Goal: Transaction & Acquisition: Purchase product/service

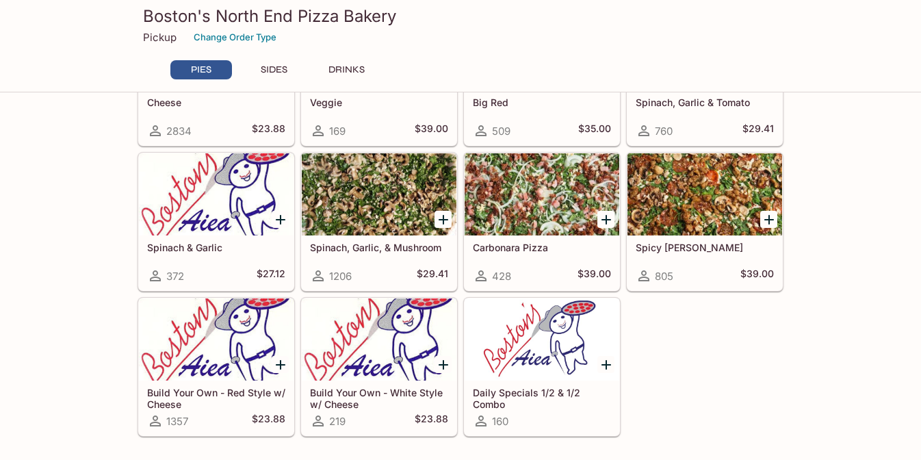
scroll to position [429, 0]
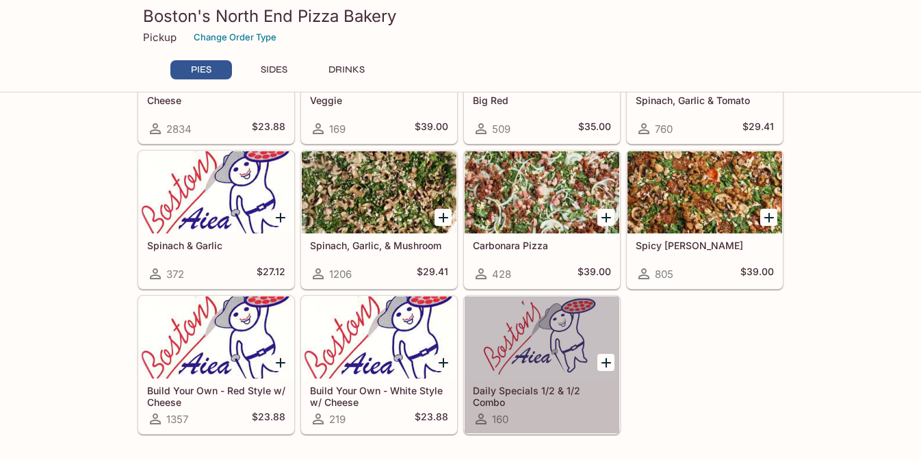
click at [507, 361] on div at bounding box center [542, 337] width 155 height 82
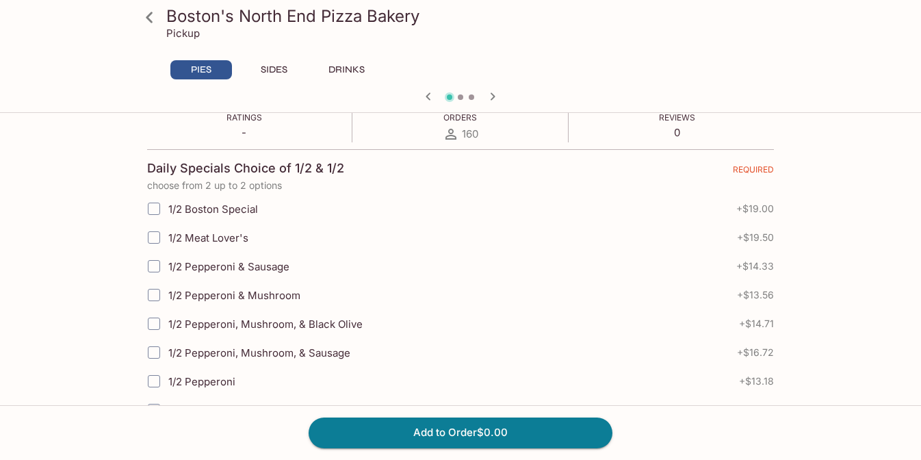
scroll to position [237, 0]
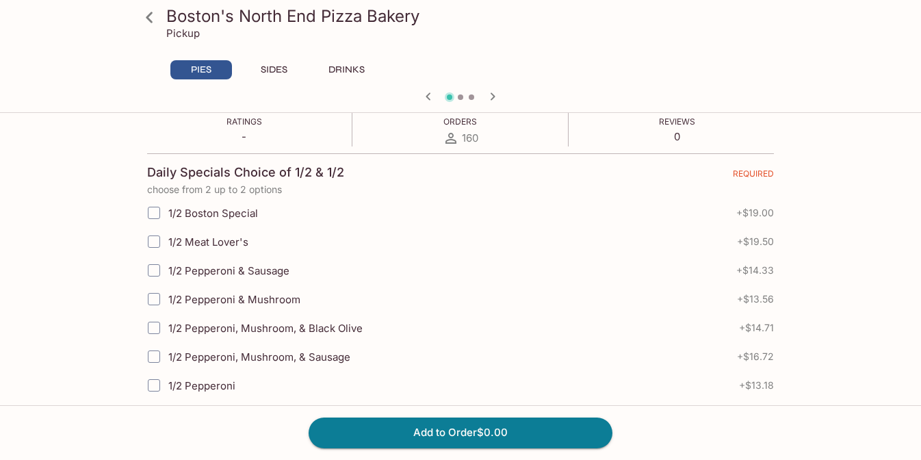
click at [157, 326] on input "1/2 Pepperoni, Mushroom, & Black Olive" at bounding box center [153, 327] width 27 height 27
checkbox input "true"
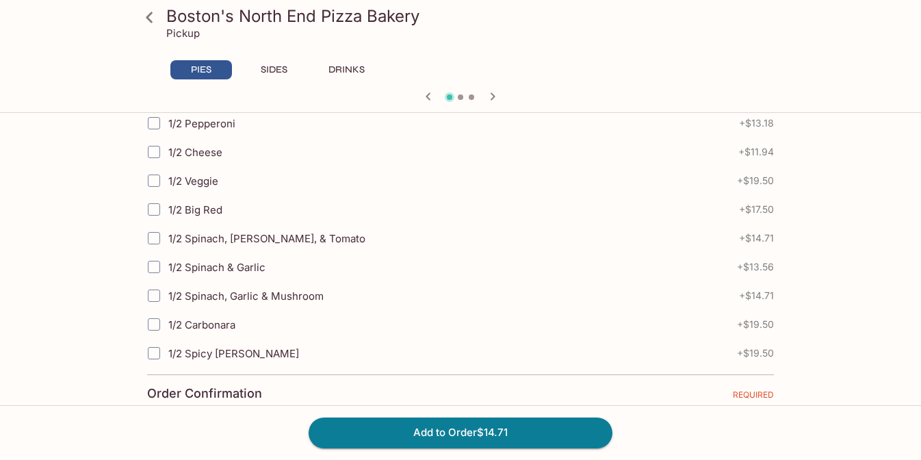
scroll to position [503, 0]
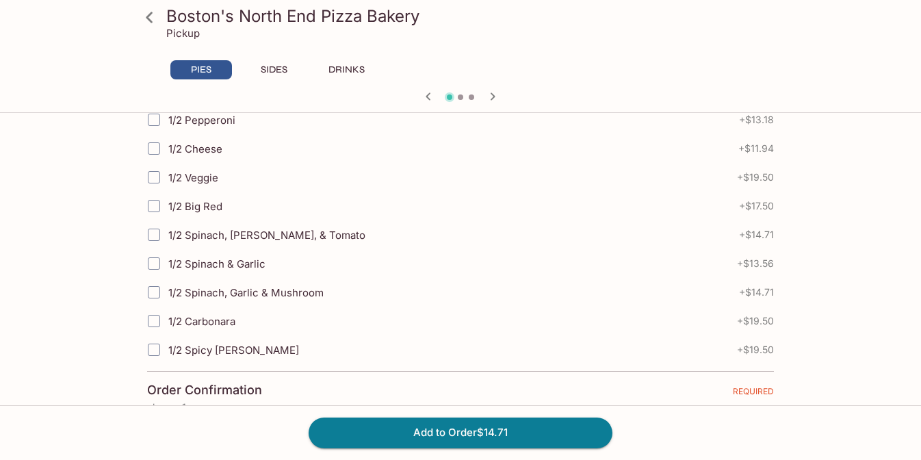
click at [158, 352] on input "1/2 Spicy [PERSON_NAME]" at bounding box center [153, 349] width 27 height 27
checkbox input "true"
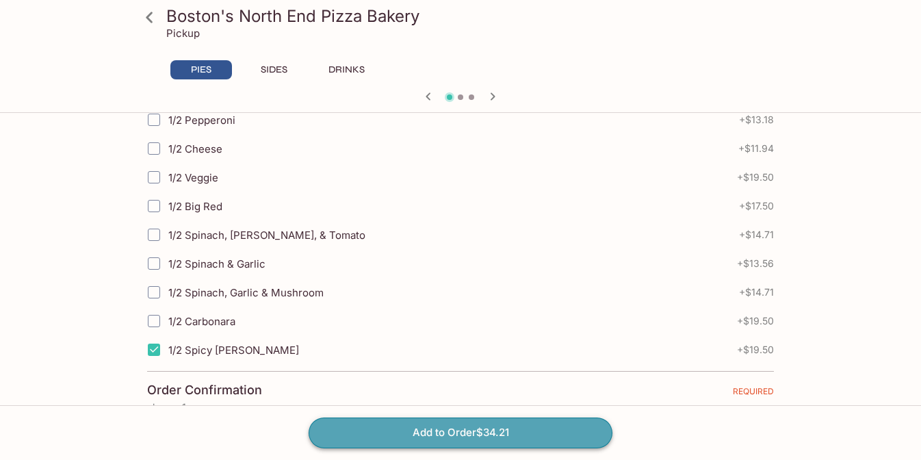
click at [349, 431] on button "Add to Order $34.21" at bounding box center [461, 433] width 304 height 30
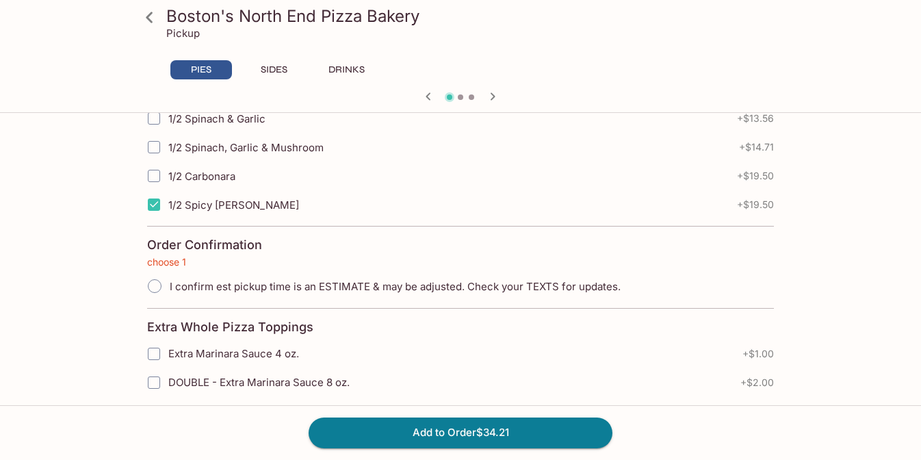
scroll to position [650, 0]
click at [159, 282] on input "I confirm est pickup time is an ESTIMATE & may be adjusted. Check your TEXTS fo…" at bounding box center [154, 284] width 29 height 29
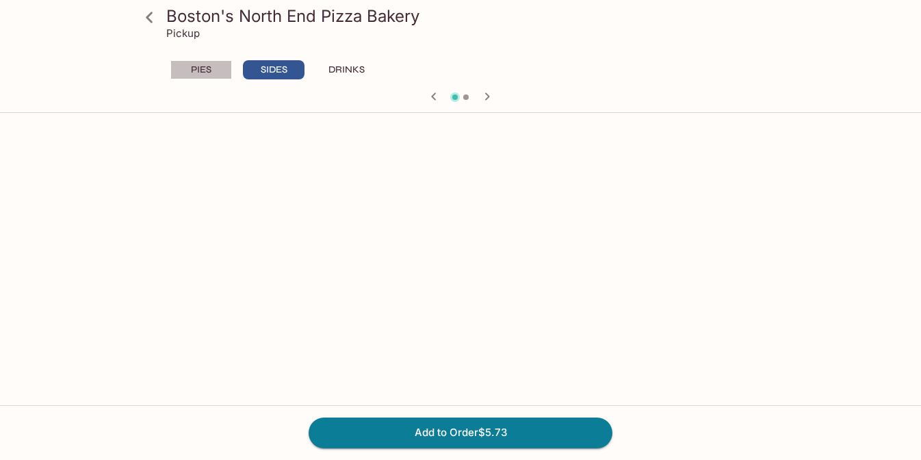
click at [209, 77] on button "PIES" at bounding box center [201, 69] width 62 height 19
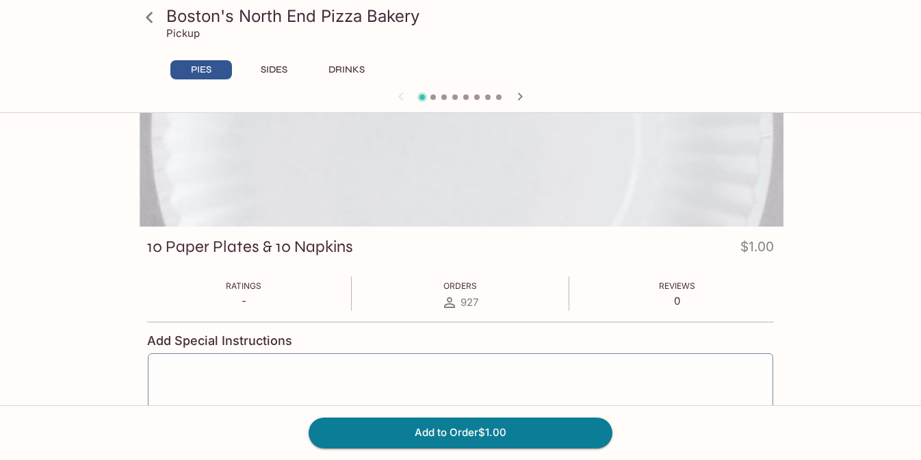
scroll to position [0, 0]
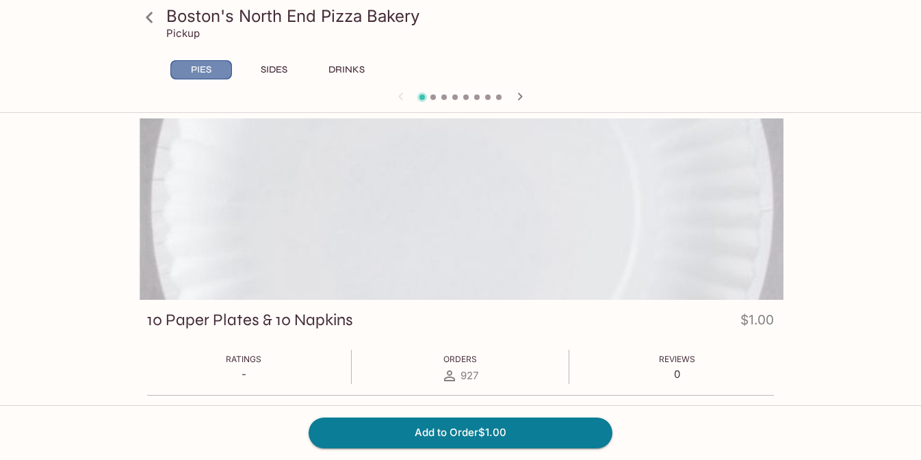
click at [230, 71] on button "PIES" at bounding box center [201, 69] width 62 height 19
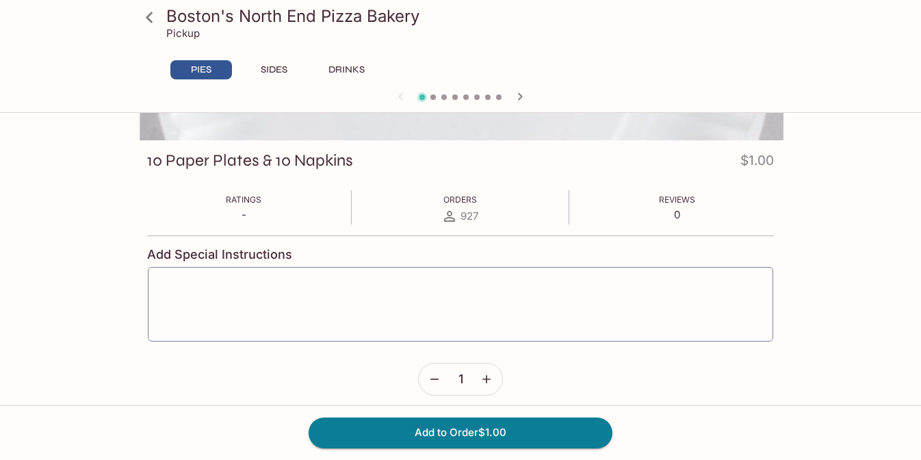
scroll to position [170, 0]
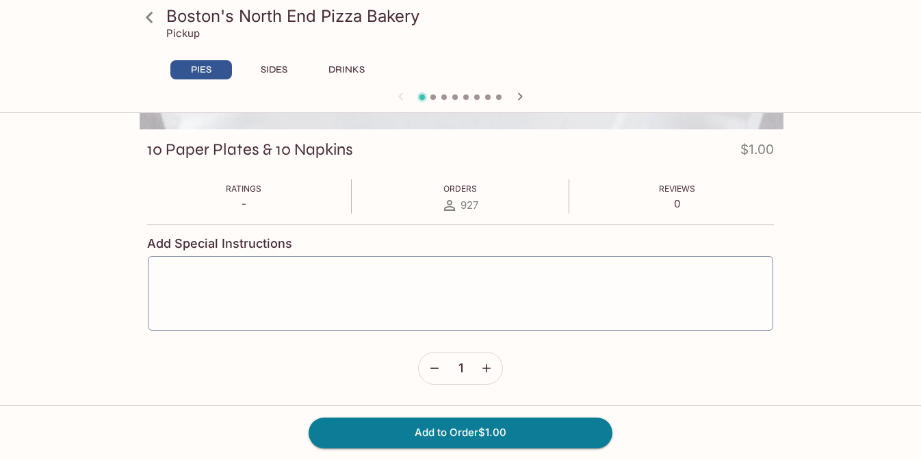
click at [153, 21] on icon at bounding box center [150, 17] width 24 height 24
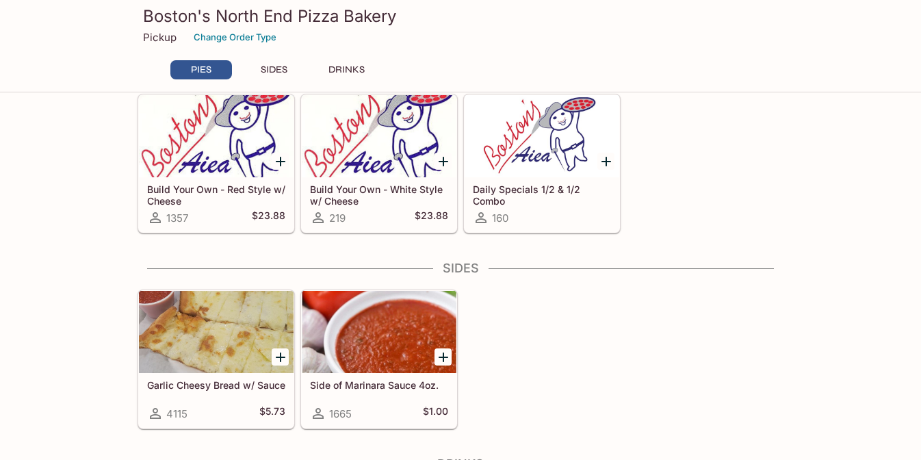
scroll to position [548, 0]
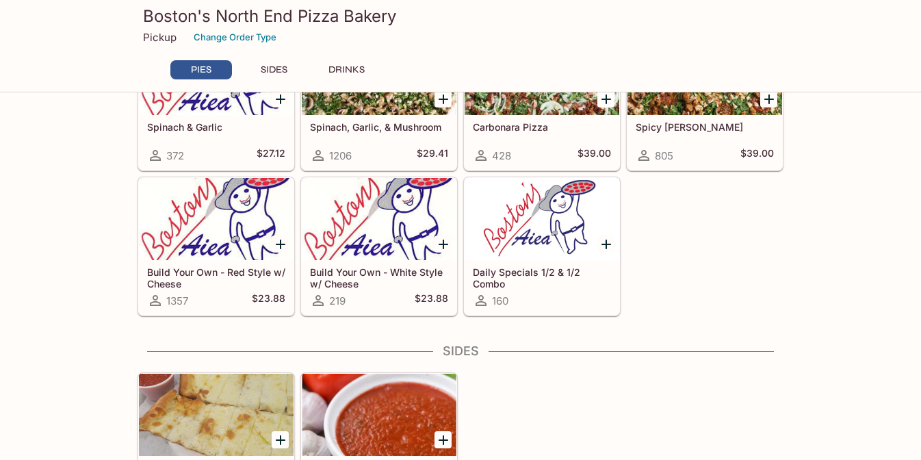
click at [532, 253] on div at bounding box center [542, 219] width 155 height 82
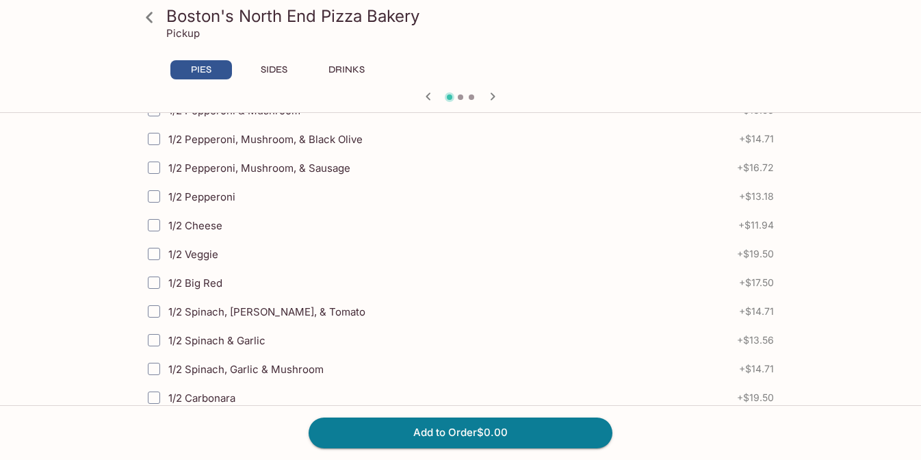
scroll to position [427, 0]
click at [159, 311] on input "1/2 Spinach, [PERSON_NAME], & Tomato" at bounding box center [153, 310] width 27 height 27
checkbox input "false"
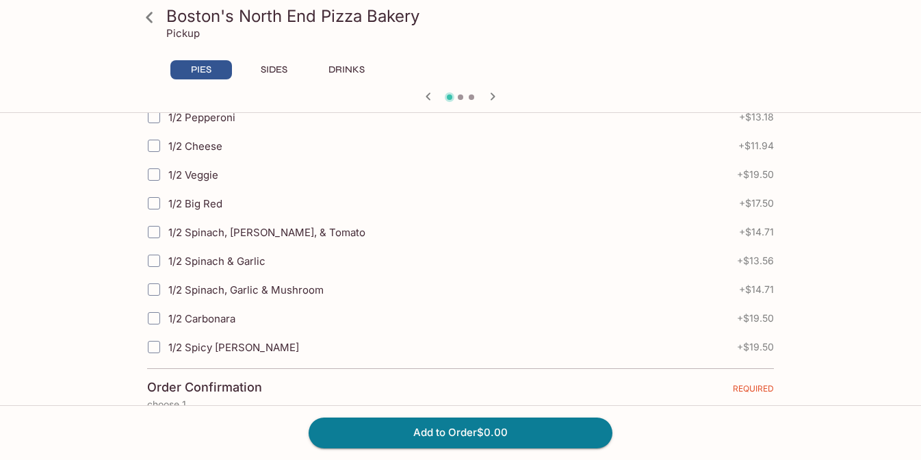
scroll to position [522, 0]
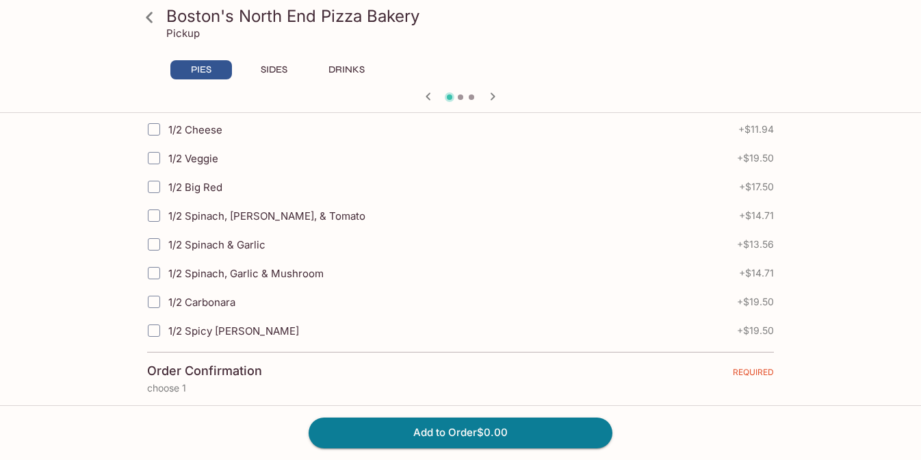
click at [157, 329] on input "1/2 Spicy [PERSON_NAME]" at bounding box center [153, 330] width 27 height 27
checkbox input "true"
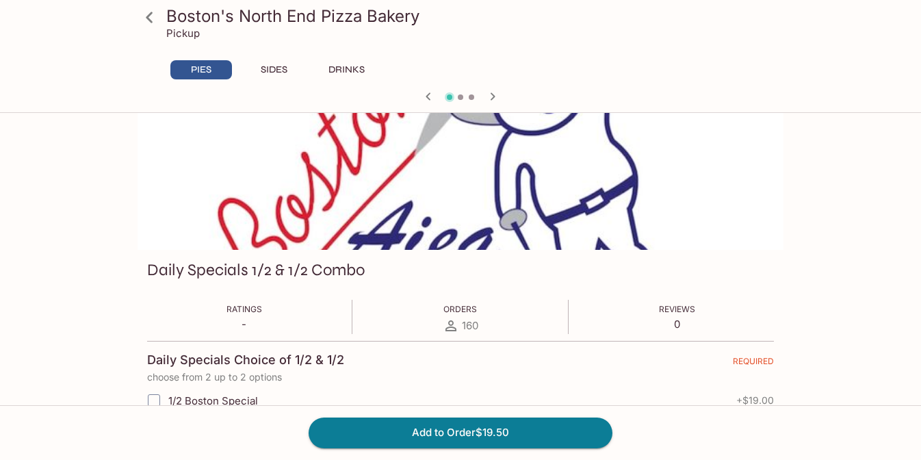
scroll to position [0, 0]
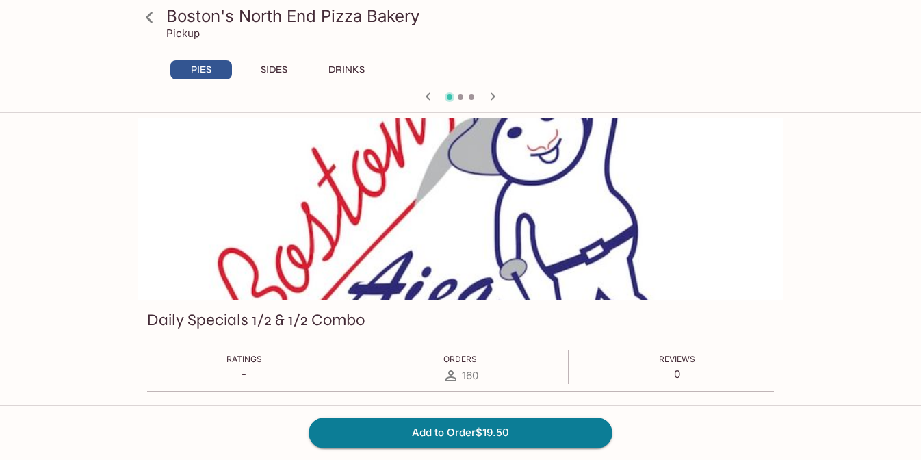
click at [150, 11] on icon at bounding box center [150, 17] width 24 height 24
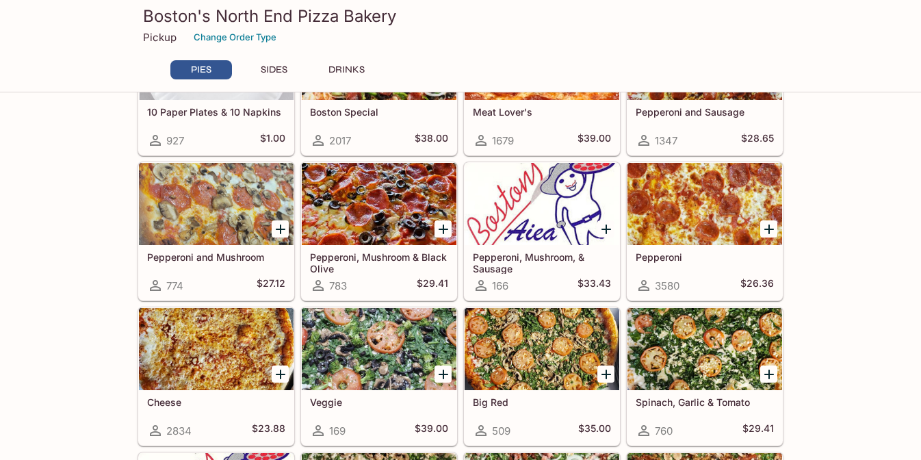
scroll to position [386, 0]
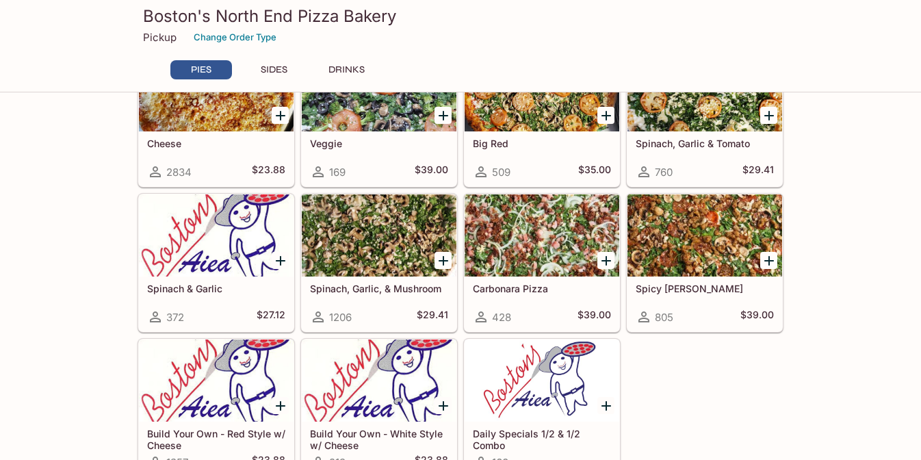
click at [716, 204] on div at bounding box center [705, 235] width 155 height 82
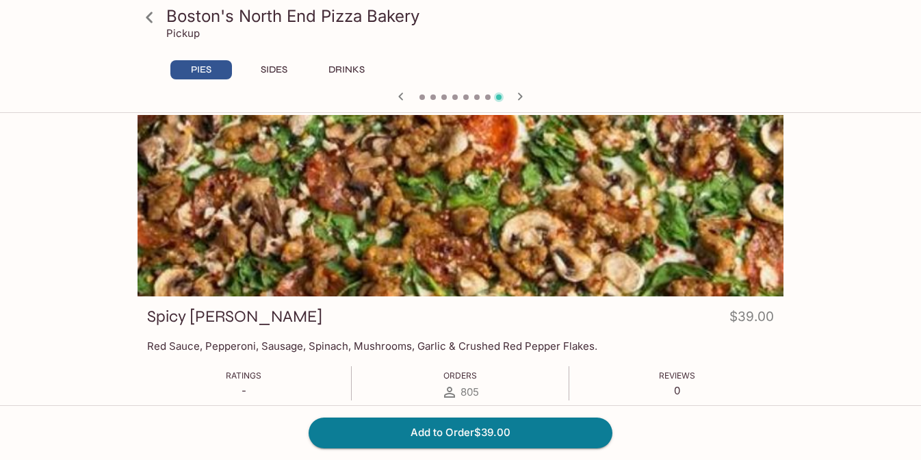
scroll to position [1, 0]
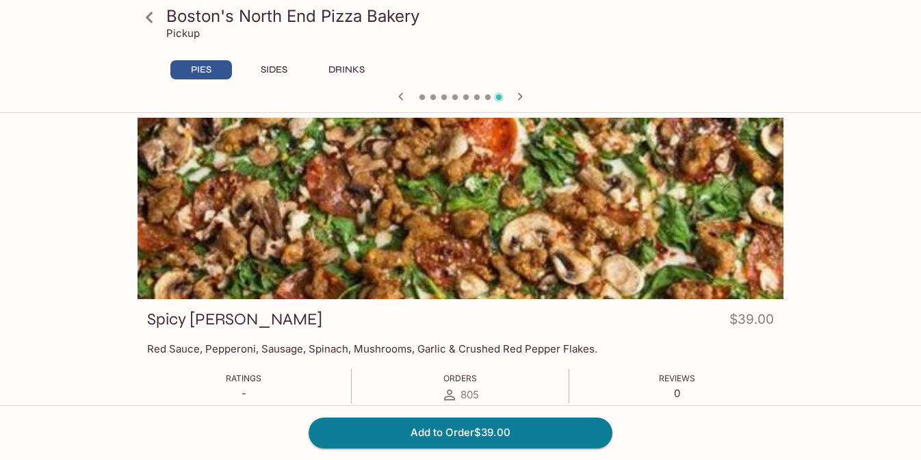
click at [149, 17] on icon at bounding box center [150, 17] width 24 height 24
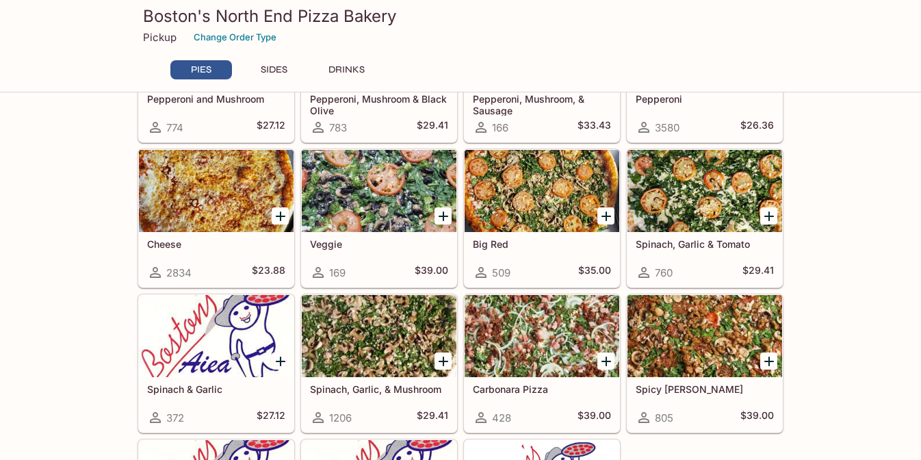
scroll to position [292, 0]
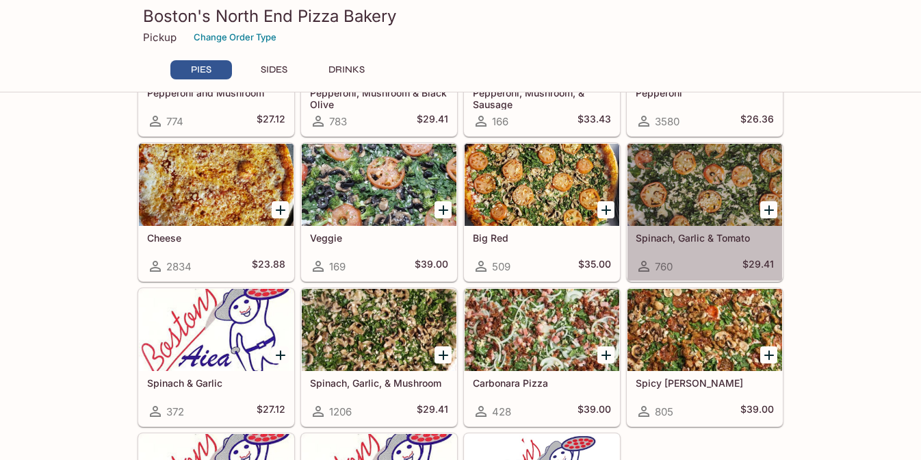
click at [690, 190] on div at bounding box center [705, 185] width 155 height 82
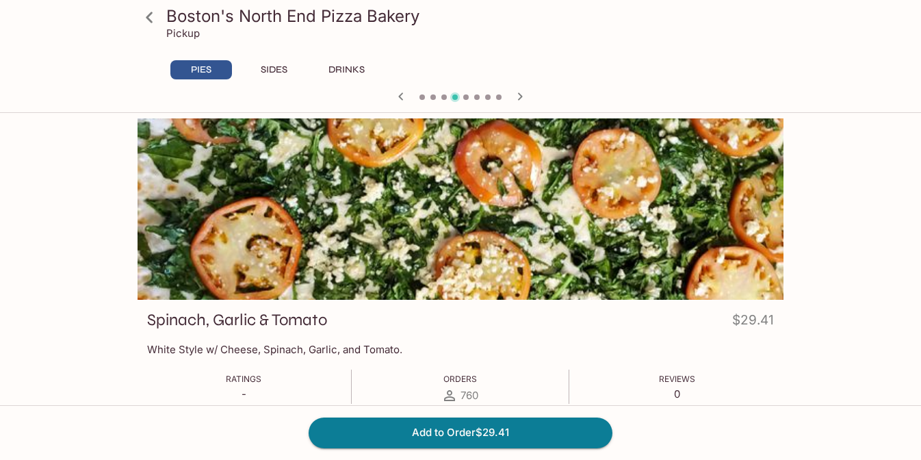
click at [142, 17] on icon at bounding box center [150, 17] width 24 height 24
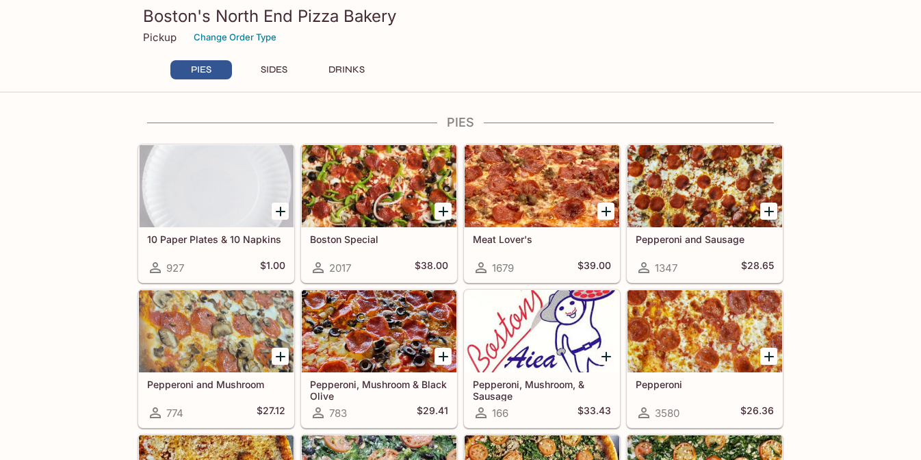
scroll to position [15, 0]
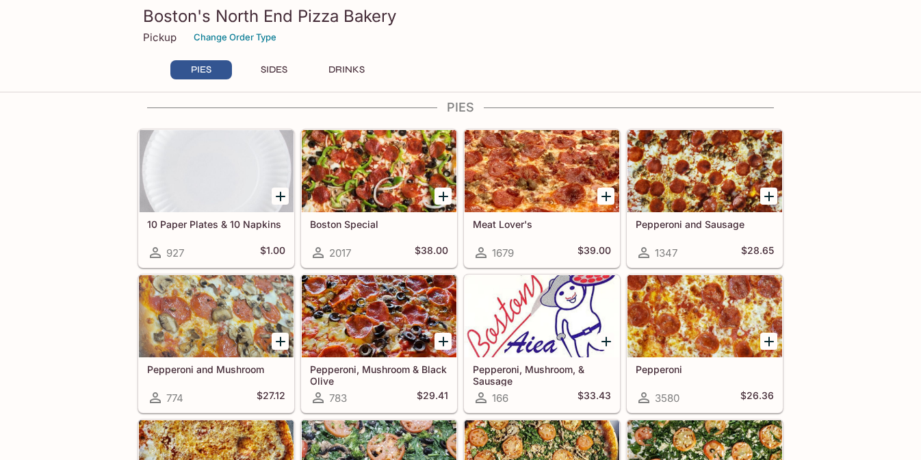
click at [353, 178] on div at bounding box center [379, 171] width 155 height 82
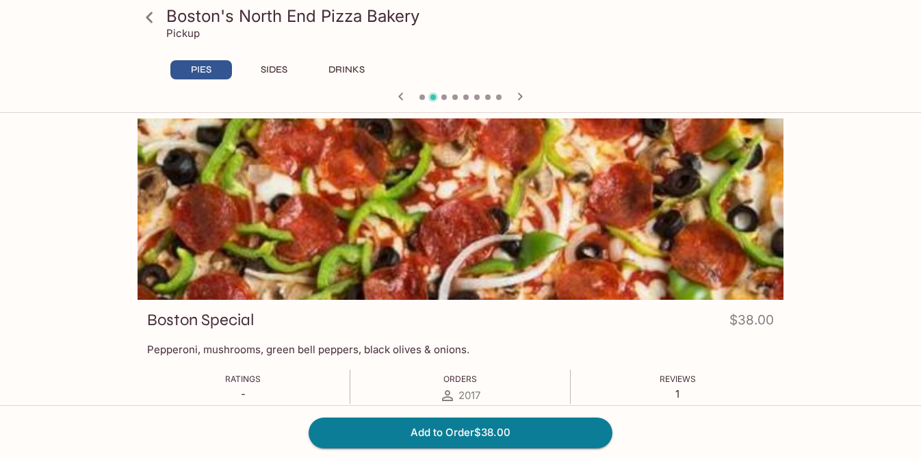
scroll to position [7, 0]
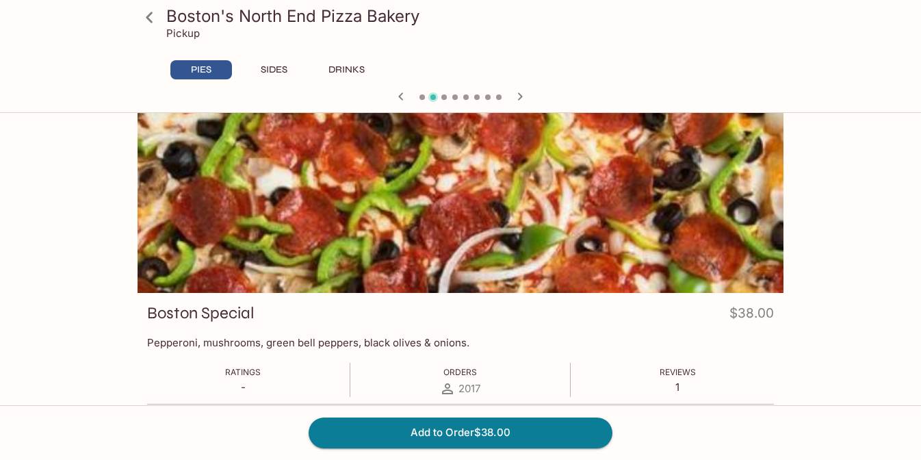
click at [150, 22] on icon at bounding box center [150, 17] width 24 height 24
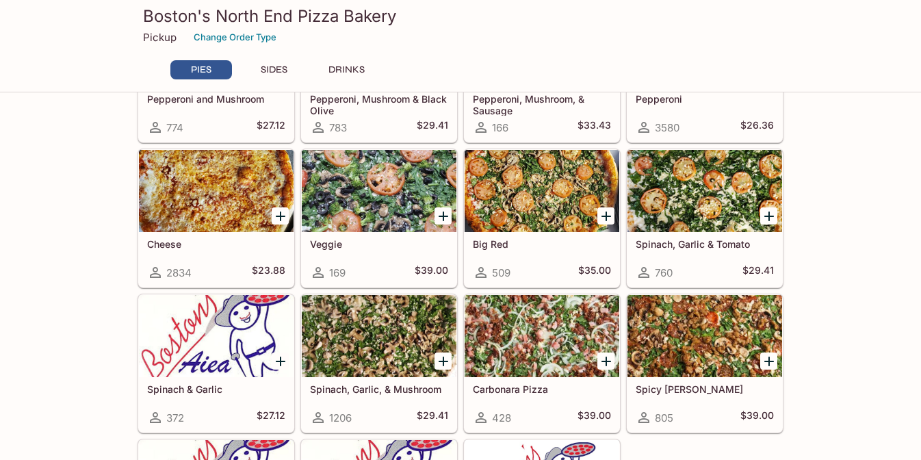
scroll to position [288, 0]
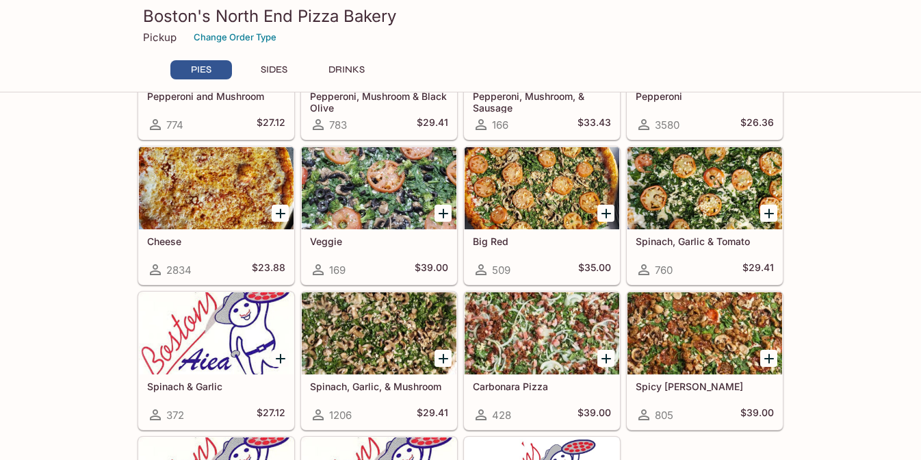
click at [396, 188] on div at bounding box center [379, 188] width 155 height 82
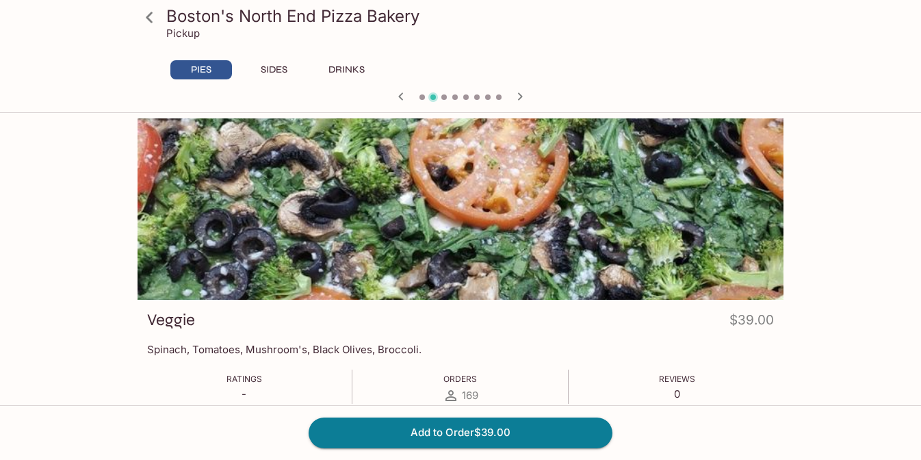
click at [151, 23] on icon at bounding box center [150, 17] width 24 height 24
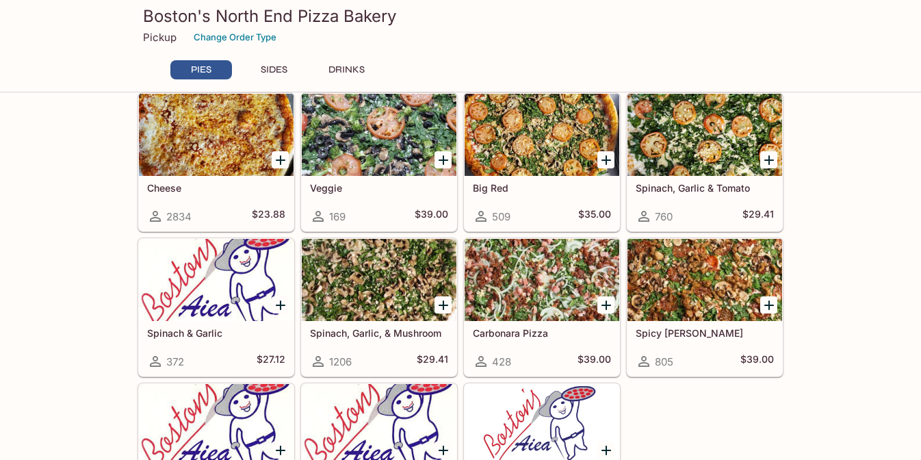
scroll to position [344, 0]
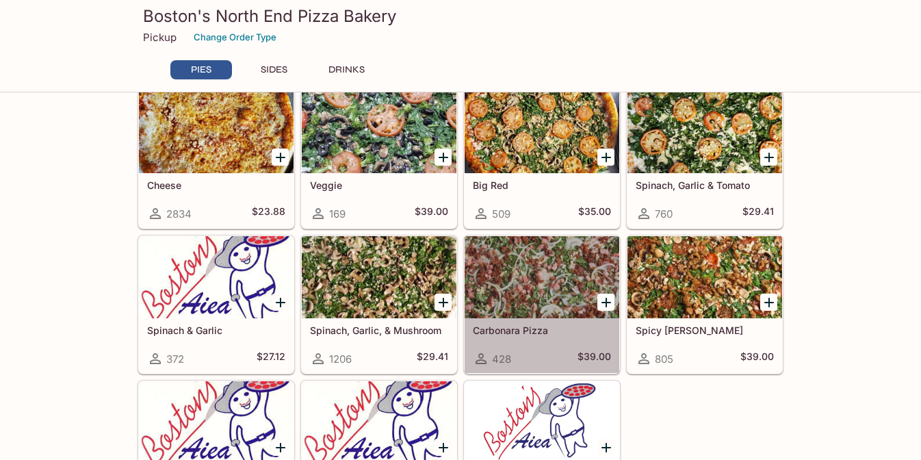
click at [542, 269] on div at bounding box center [542, 277] width 155 height 82
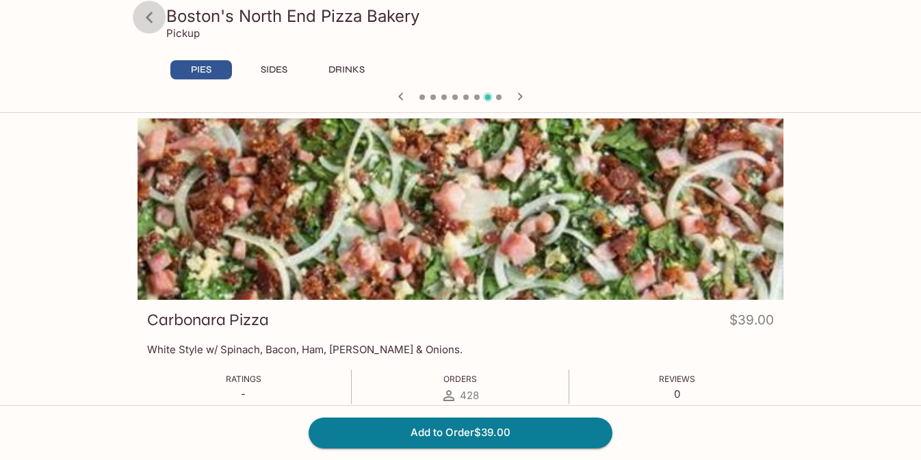
click at [153, 14] on icon at bounding box center [150, 17] width 24 height 24
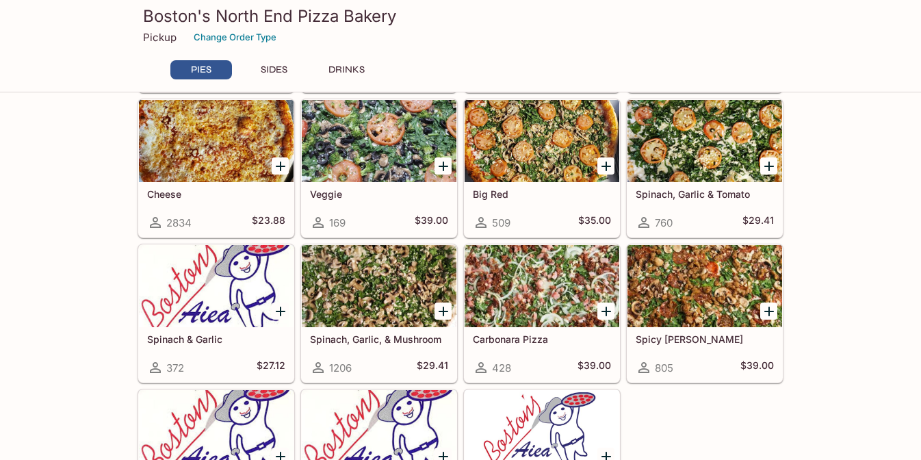
scroll to position [402, 0]
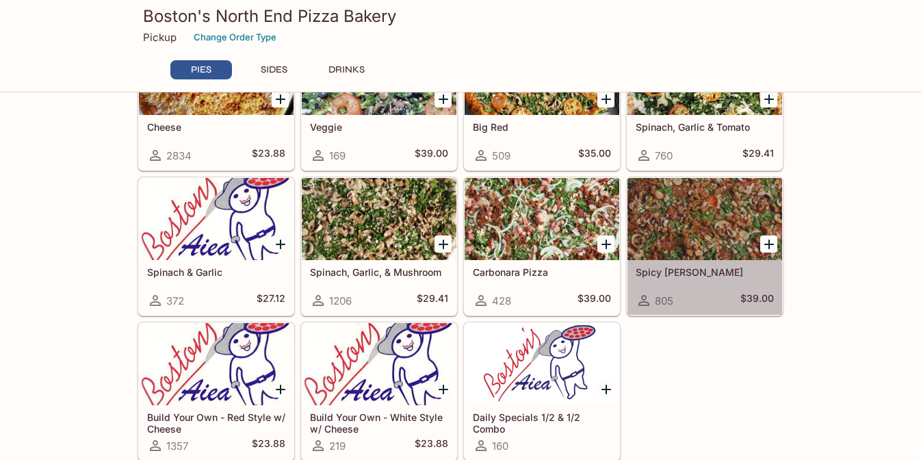
click at [698, 218] on div at bounding box center [705, 219] width 155 height 82
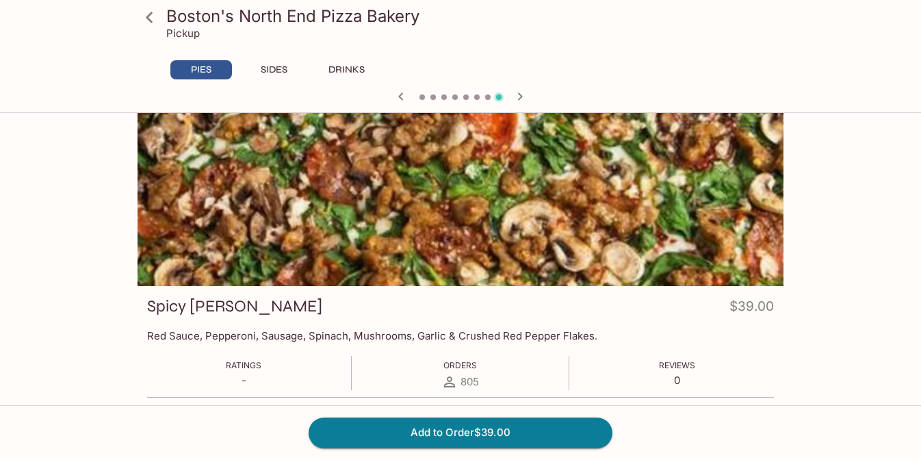
scroll to position [20, 0]
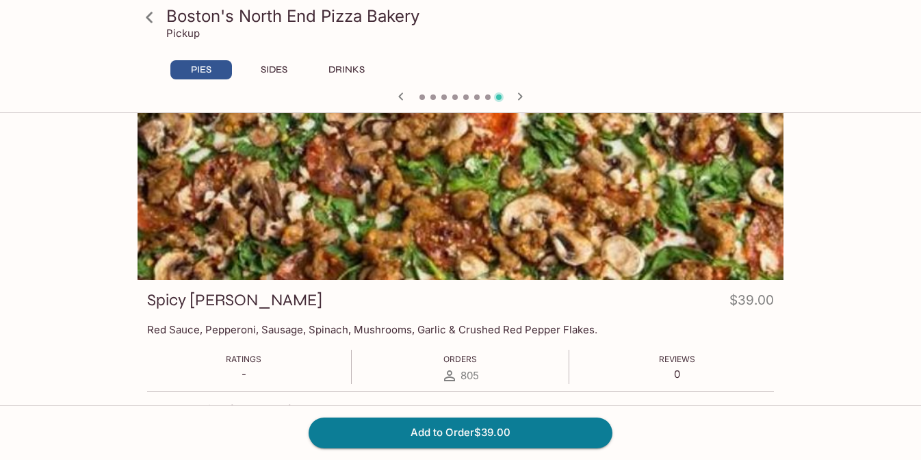
click at [147, 10] on icon at bounding box center [150, 17] width 24 height 24
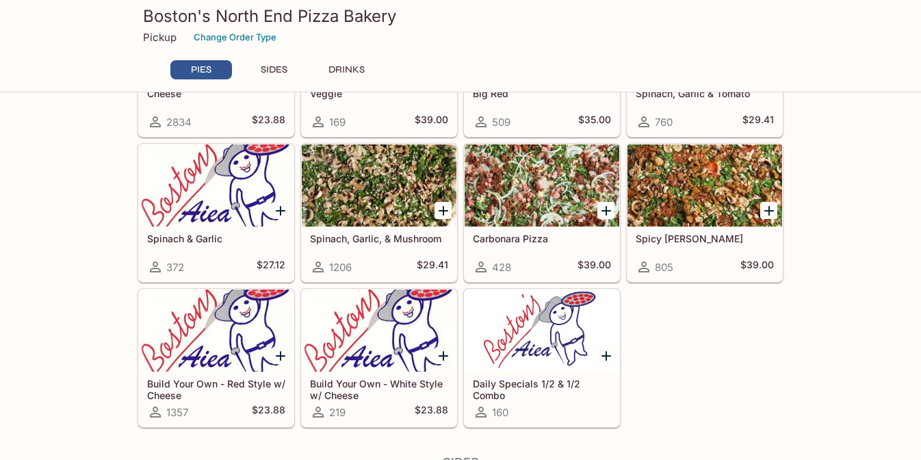
scroll to position [437, 0]
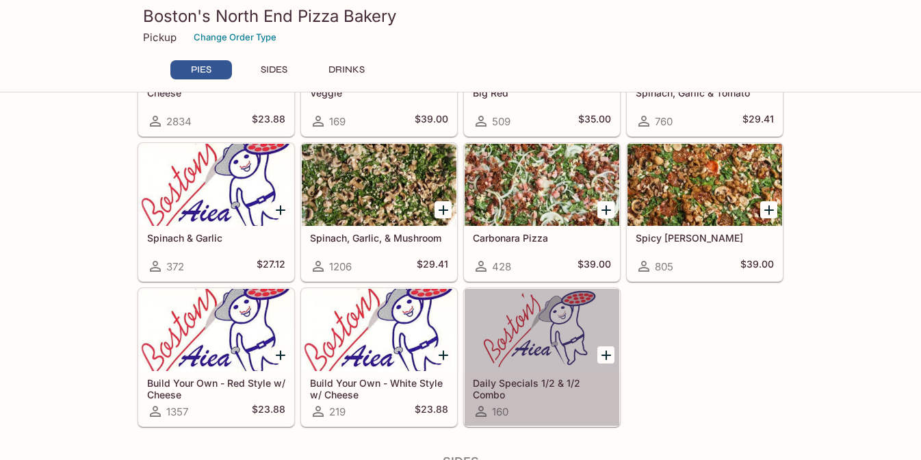
click at [532, 342] on div at bounding box center [542, 330] width 155 height 82
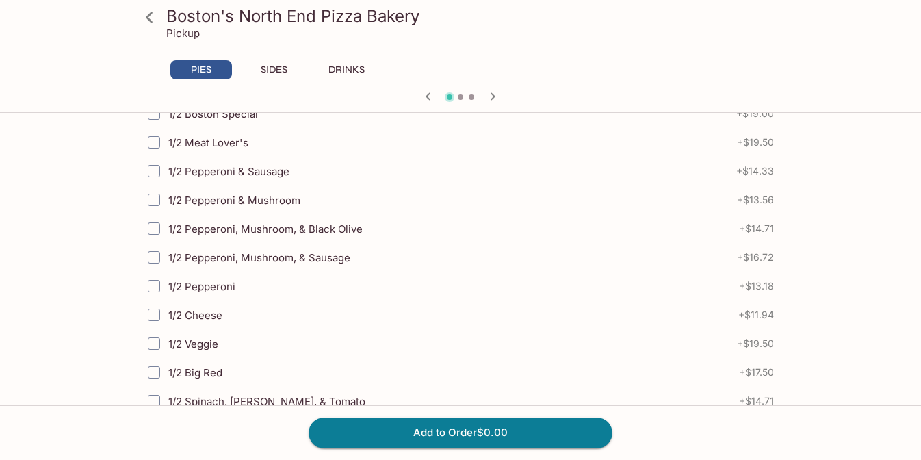
scroll to position [353, 0]
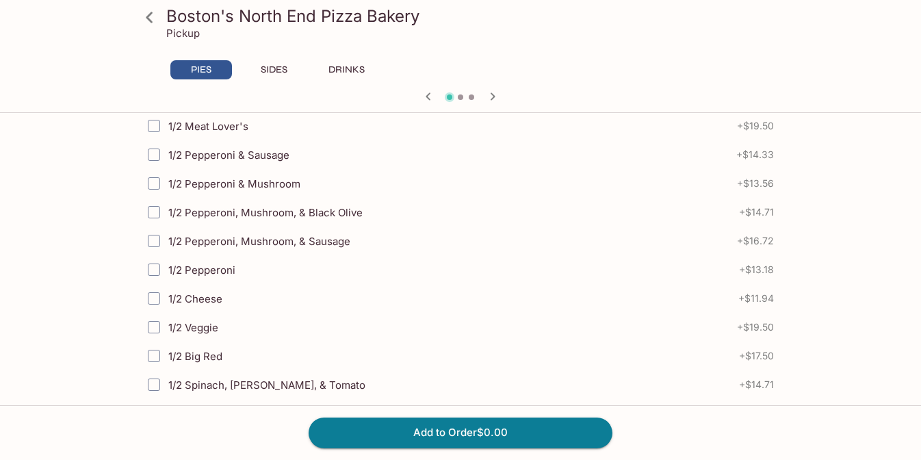
click at [161, 213] on input "1/2 Pepperoni, Mushroom, & Black Olive" at bounding box center [153, 211] width 27 height 27
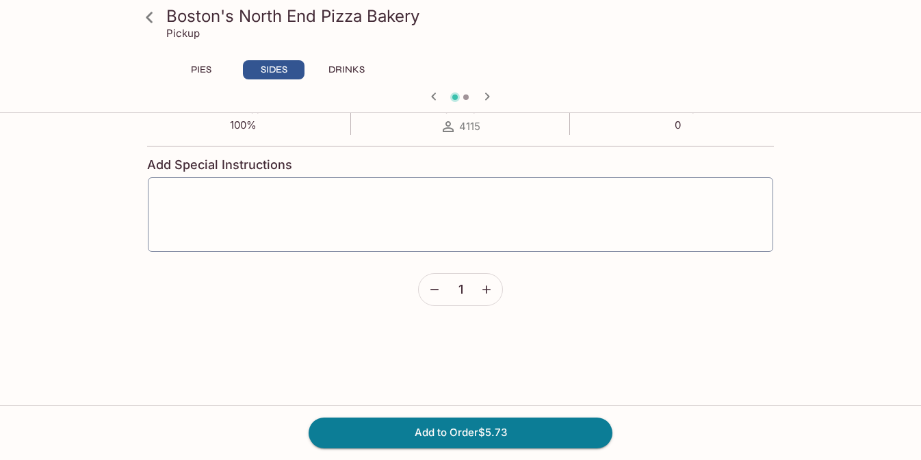
scroll to position [203, 0]
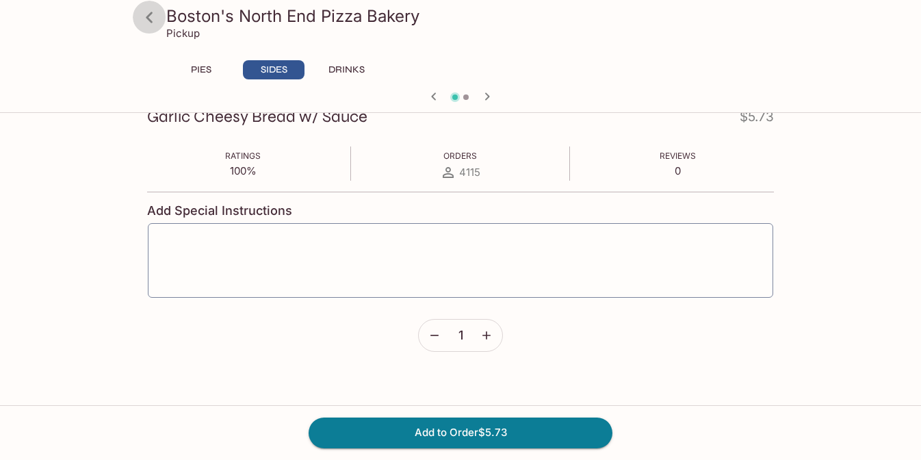
click at [146, 26] on icon at bounding box center [150, 17] width 24 height 24
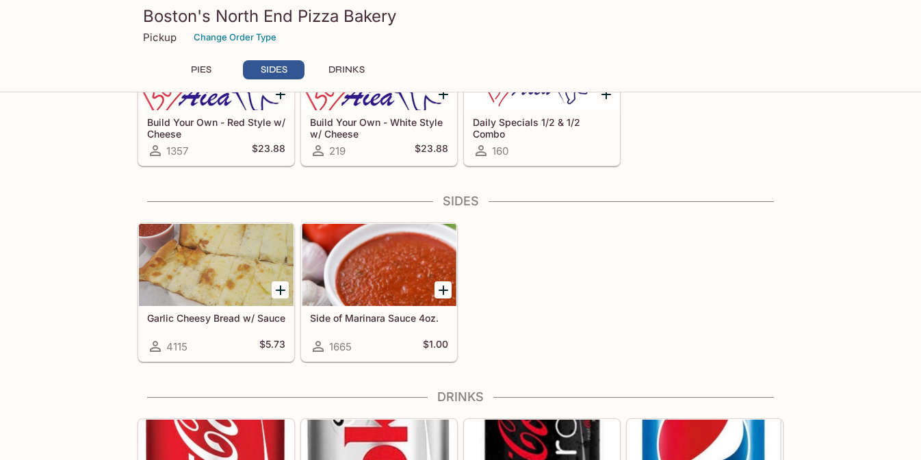
scroll to position [628, 0]
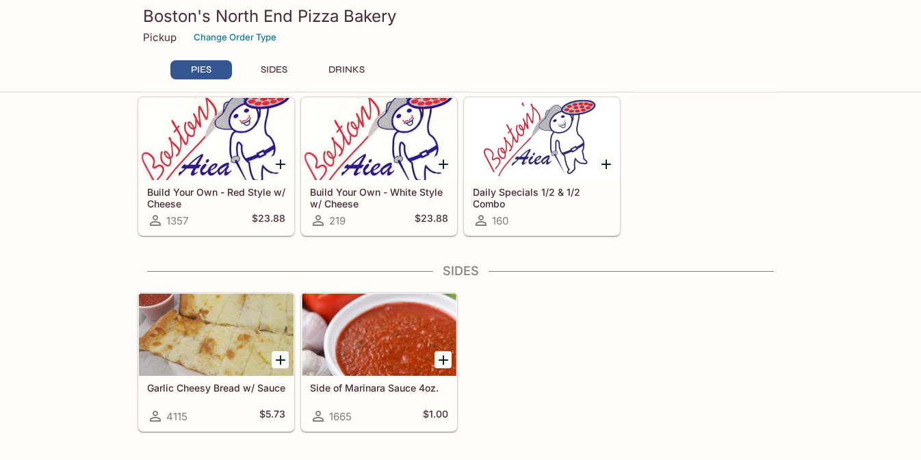
click at [536, 172] on div at bounding box center [542, 139] width 155 height 82
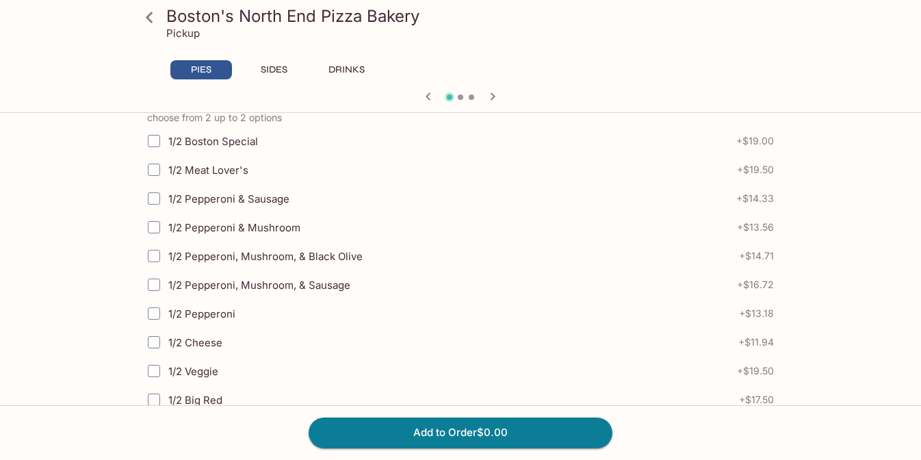
scroll to position [312, 0]
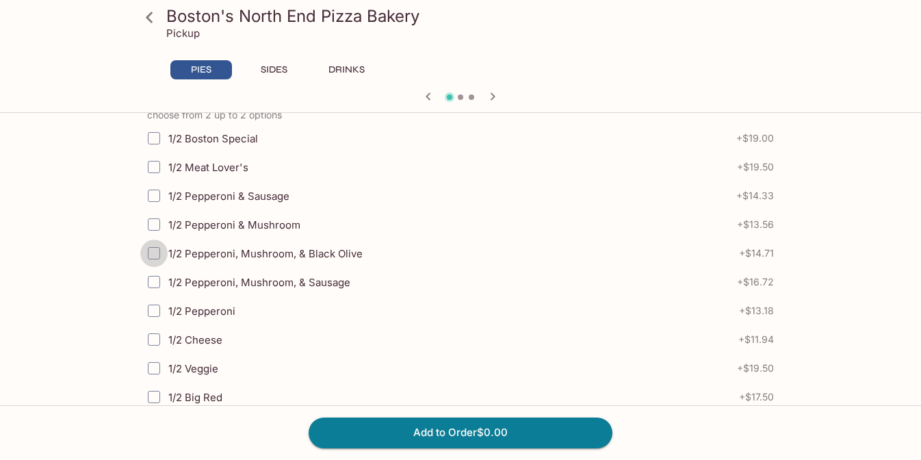
click at [152, 251] on input "1/2 Pepperoni, Mushroom, & Black Olive" at bounding box center [153, 253] width 27 height 27
checkbox input "true"
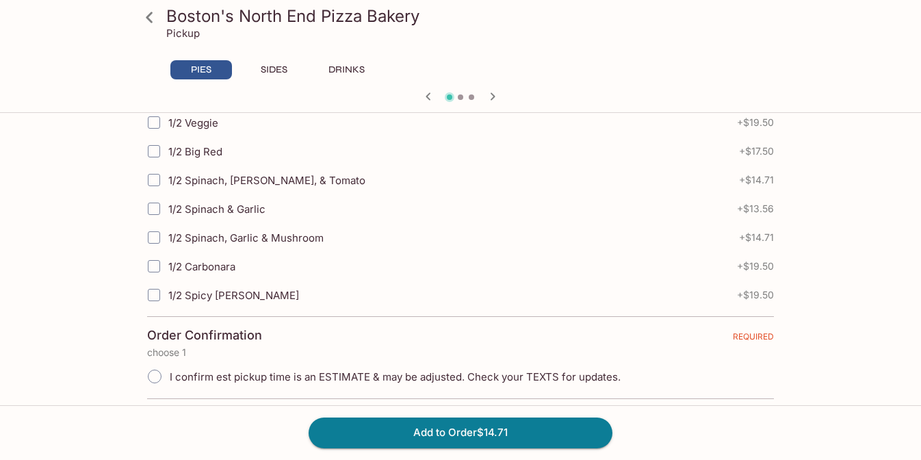
scroll to position [560, 0]
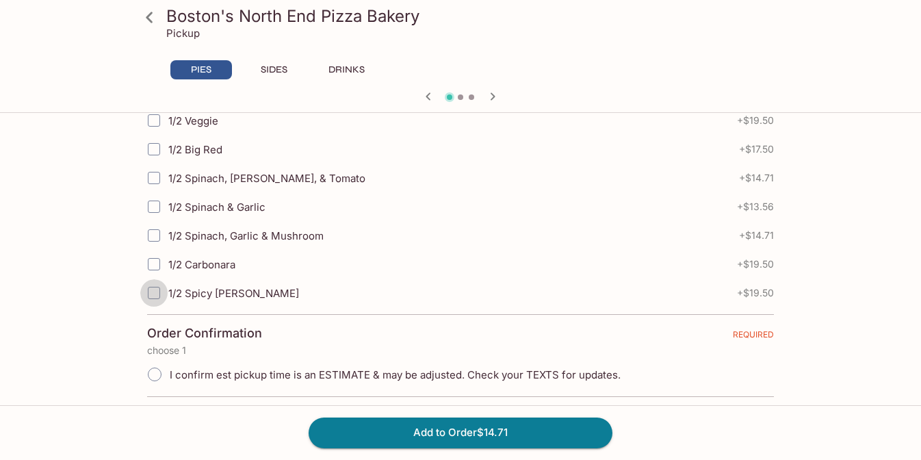
click at [154, 293] on input "1/2 Spicy [PERSON_NAME]" at bounding box center [153, 292] width 27 height 27
checkbox input "true"
click at [155, 370] on input "I confirm est pickup time is an ESTIMATE & may be adjusted. Check your TEXTS fo…" at bounding box center [154, 374] width 29 height 29
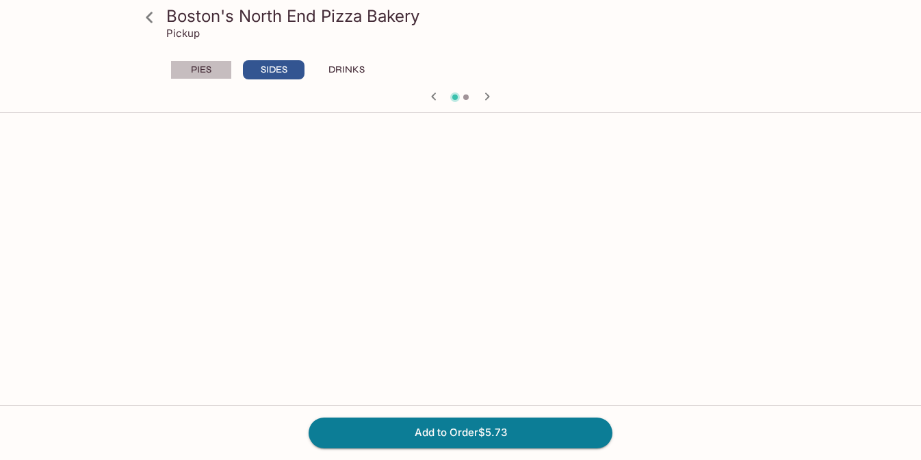
click at [193, 68] on button "PIES" at bounding box center [201, 69] width 62 height 19
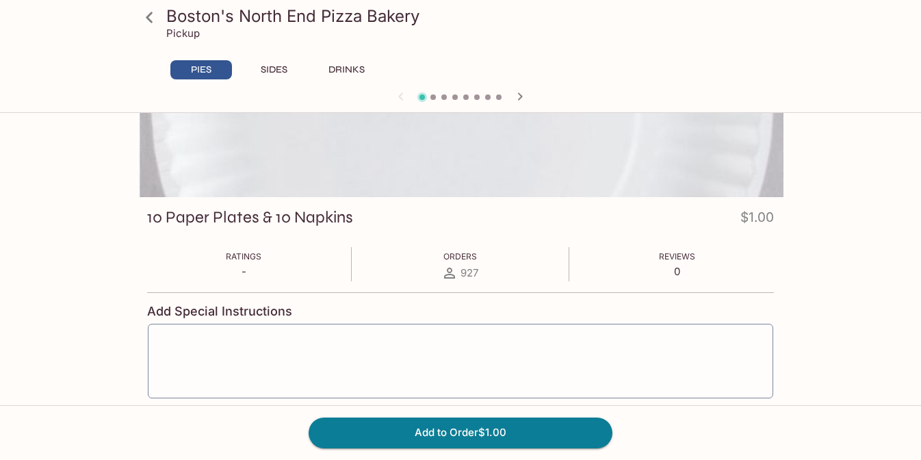
scroll to position [0, 0]
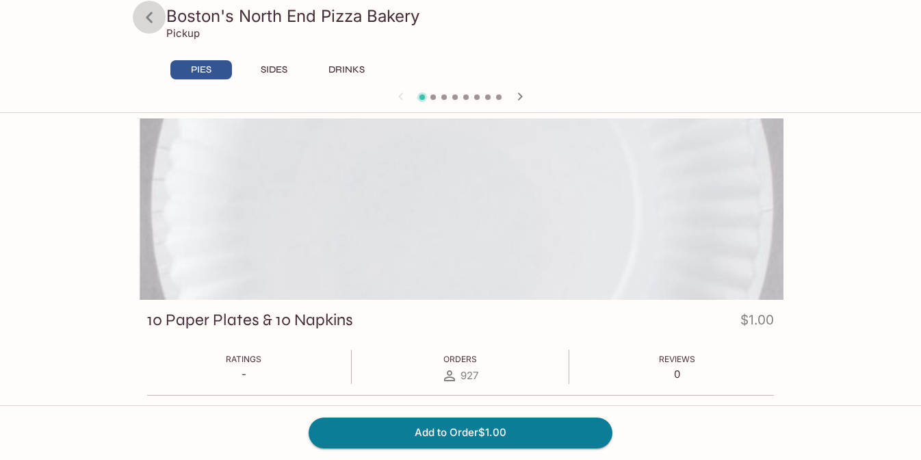
click at [146, 19] on icon at bounding box center [150, 17] width 24 height 24
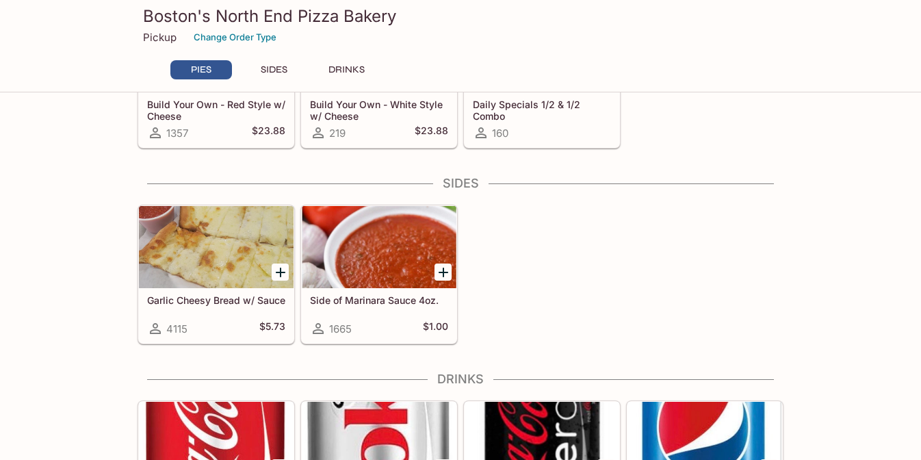
scroll to position [493, 0]
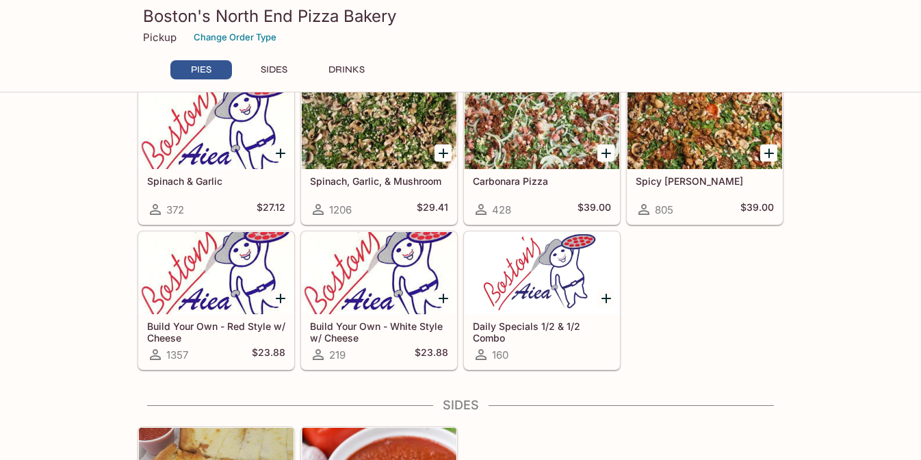
click at [674, 110] on div at bounding box center [705, 128] width 155 height 82
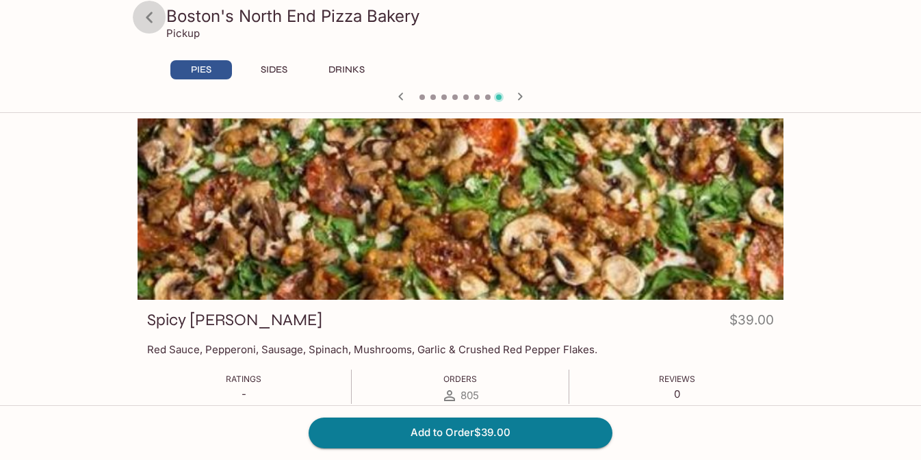
click at [153, 24] on icon at bounding box center [150, 17] width 24 height 24
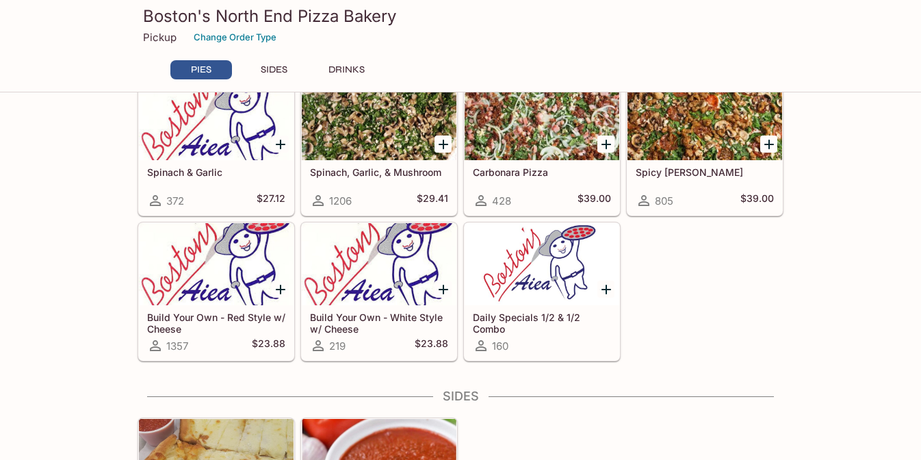
scroll to position [483, 0]
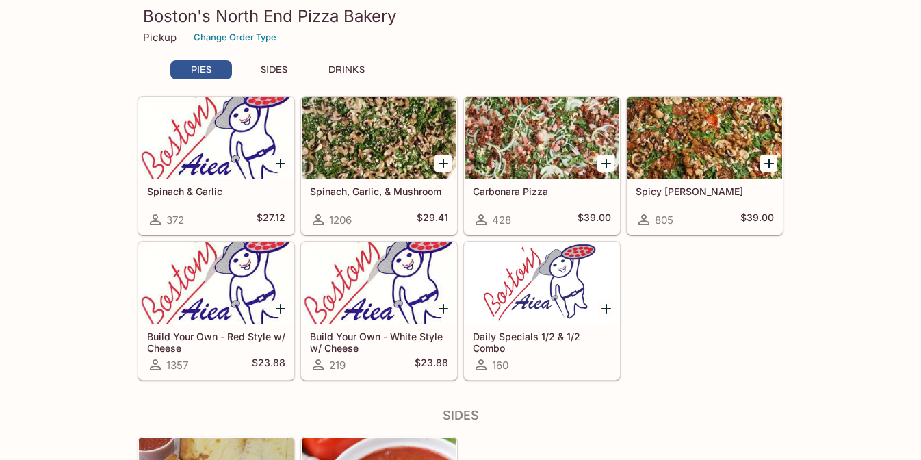
click at [503, 293] on div at bounding box center [542, 283] width 155 height 82
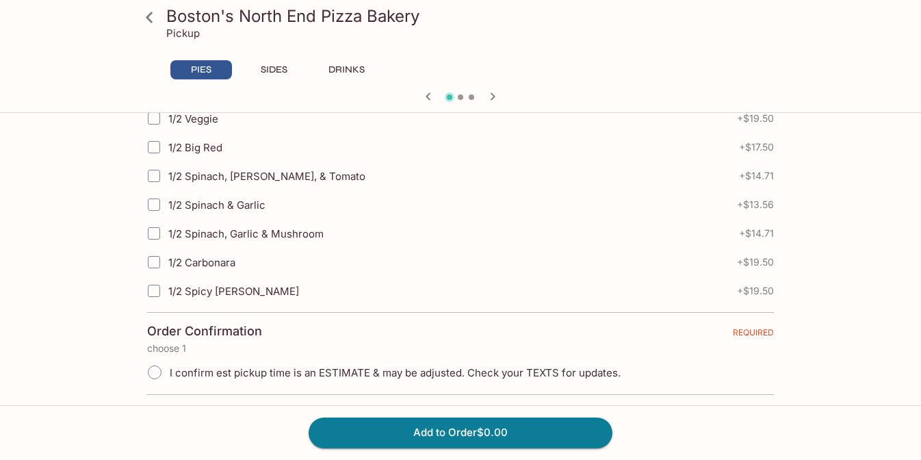
scroll to position [563, 0]
click at [152, 287] on input "1/2 Spicy [PERSON_NAME]" at bounding box center [153, 290] width 27 height 27
checkbox input "true"
click at [156, 370] on input "I confirm est pickup time is an ESTIMATE & may be adjusted. Check your TEXTS fo…" at bounding box center [154, 371] width 29 height 29
radio input "true"
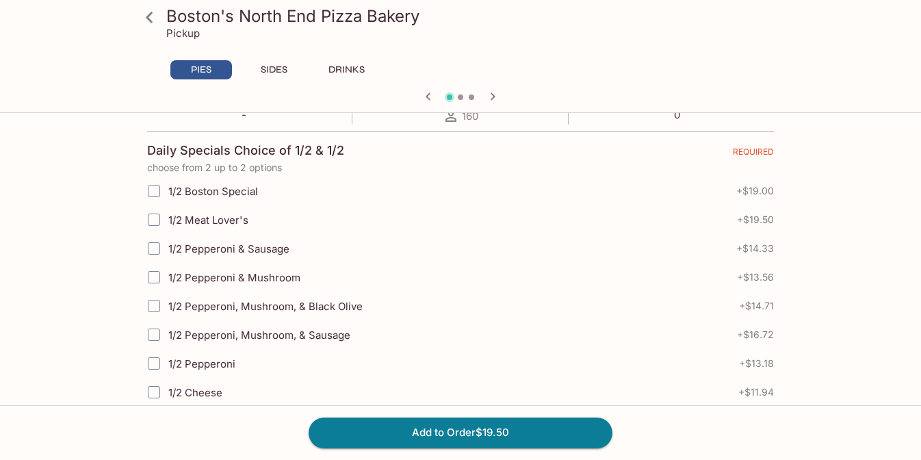
scroll to position [278, 0]
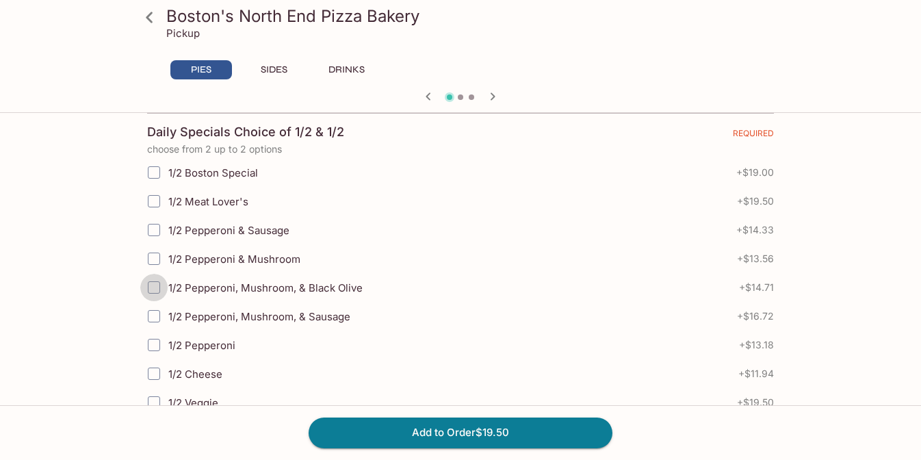
click at [155, 285] on input "1/2 Pepperoni, Mushroom, & Black Olive" at bounding box center [153, 287] width 27 height 27
checkbox input "true"
click at [530, 430] on button "Add to Order $34.21" at bounding box center [461, 433] width 304 height 30
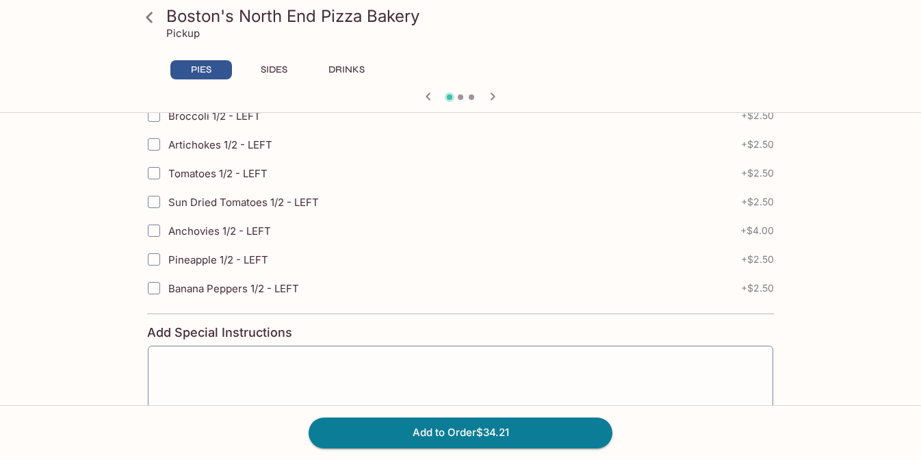
scroll to position [3547, 0]
click at [480, 429] on button "Add to Order $34.21" at bounding box center [461, 433] width 304 height 30
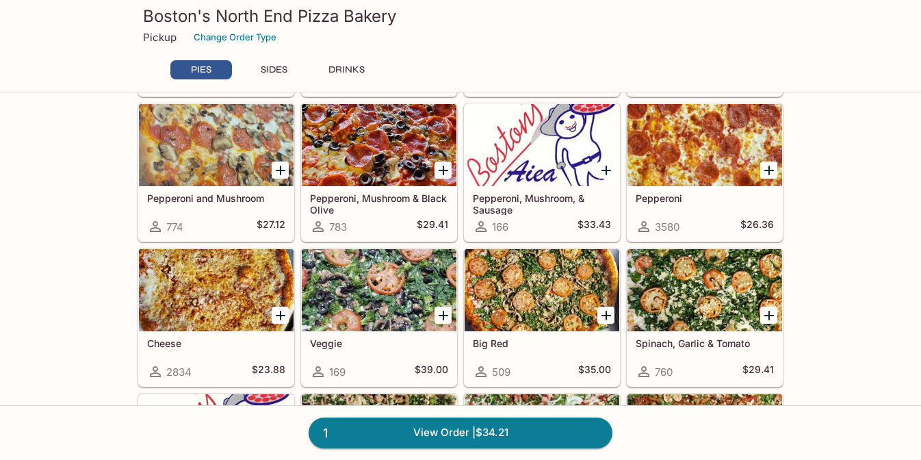
scroll to position [199, 0]
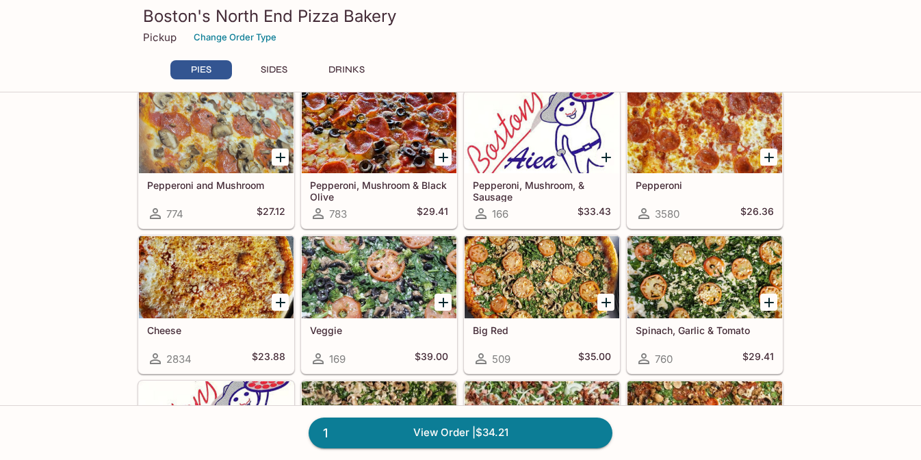
click at [771, 301] on icon "Add Spinach, Garlic & Tomato" at bounding box center [769, 302] width 16 height 16
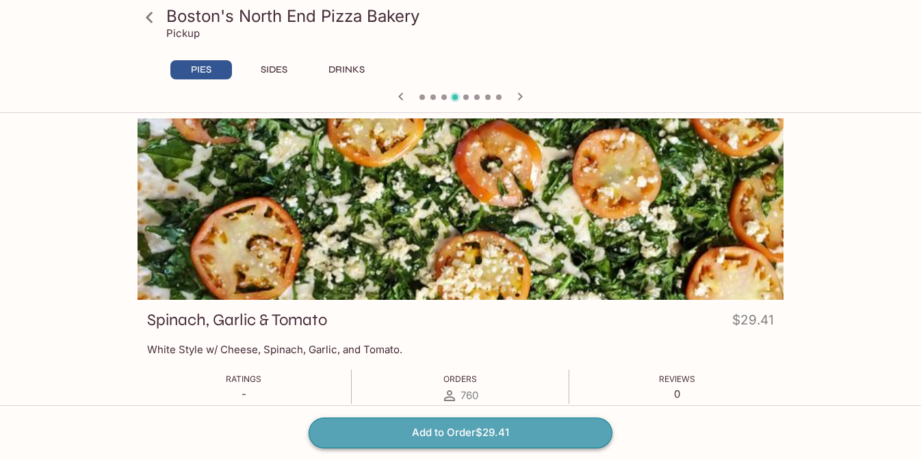
click at [522, 431] on button "Add to Order $29.41" at bounding box center [461, 433] width 304 height 30
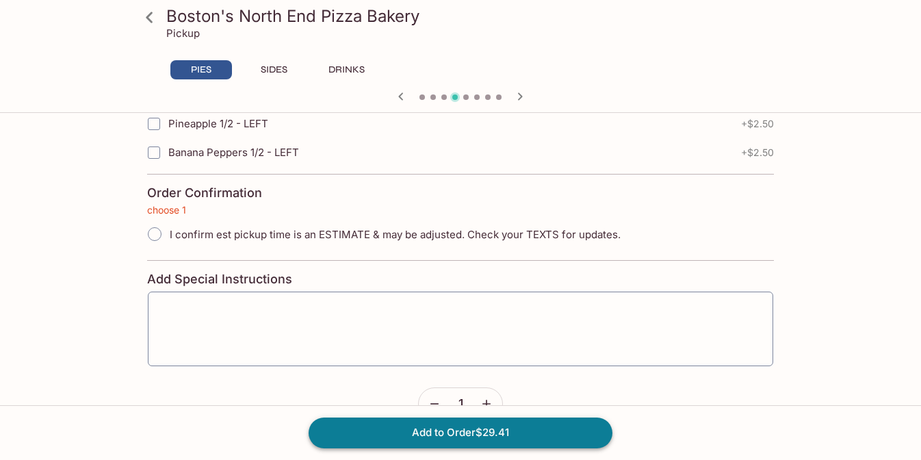
scroll to position [3148, 0]
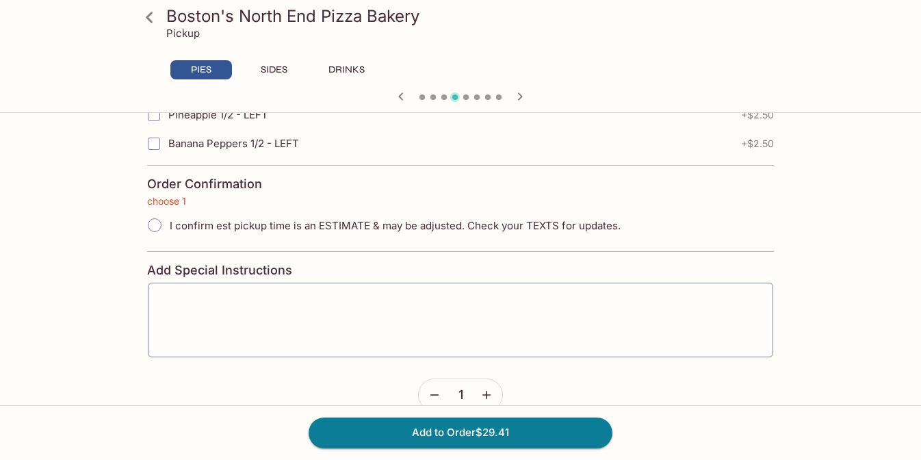
click at [155, 224] on input "I confirm est pickup time is an ESTIMATE & may be adjusted. Check your TEXTS fo…" at bounding box center [154, 225] width 29 height 29
radio input "true"
click at [408, 428] on button "Add to Order $29.41" at bounding box center [461, 433] width 304 height 30
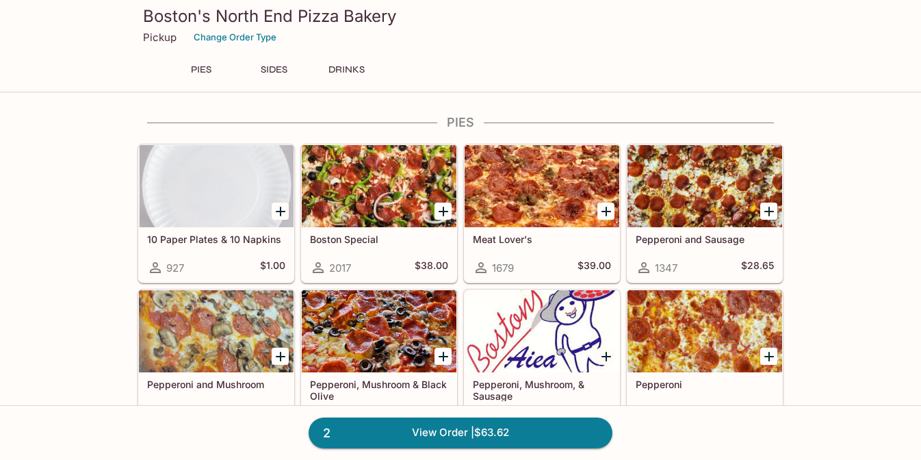
click at [408, 428] on link "2 View Order | $63.62" at bounding box center [461, 433] width 304 height 30
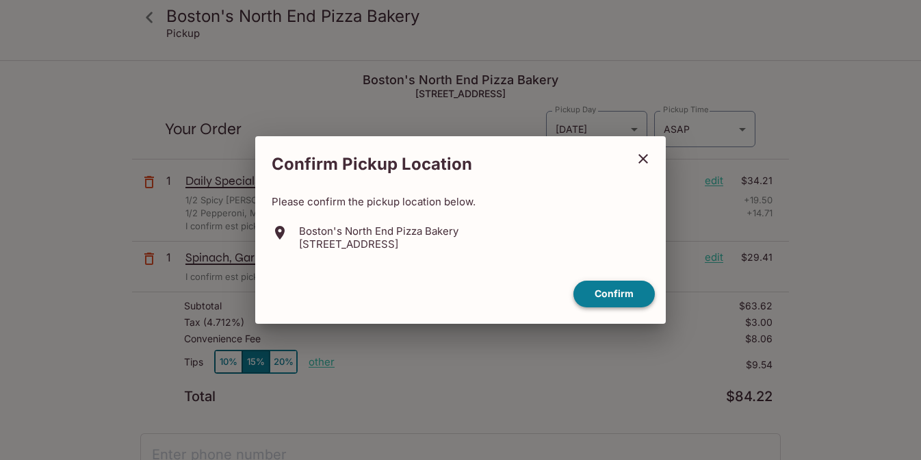
click at [615, 292] on button "Confirm" at bounding box center [614, 294] width 81 height 27
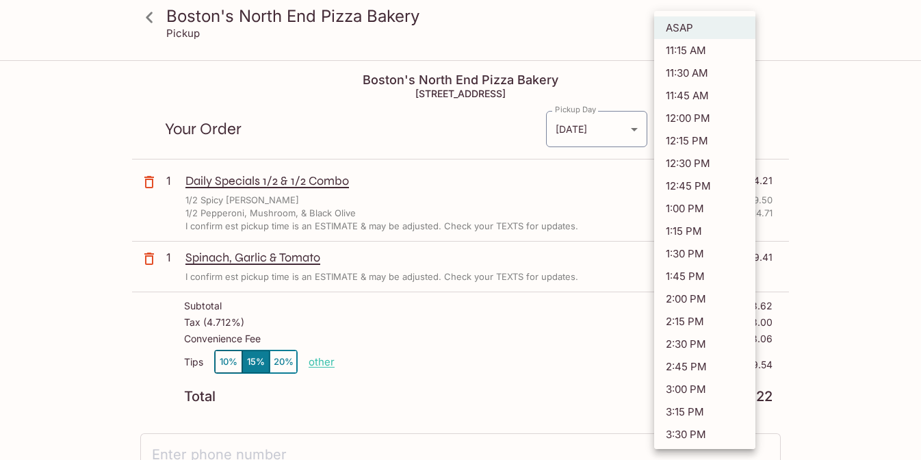
click at [717, 136] on body "Boston's North End Pizza Bakery Pickup Boston's North End Pizza Bakery [STREET_…" at bounding box center [460, 292] width 921 height 460
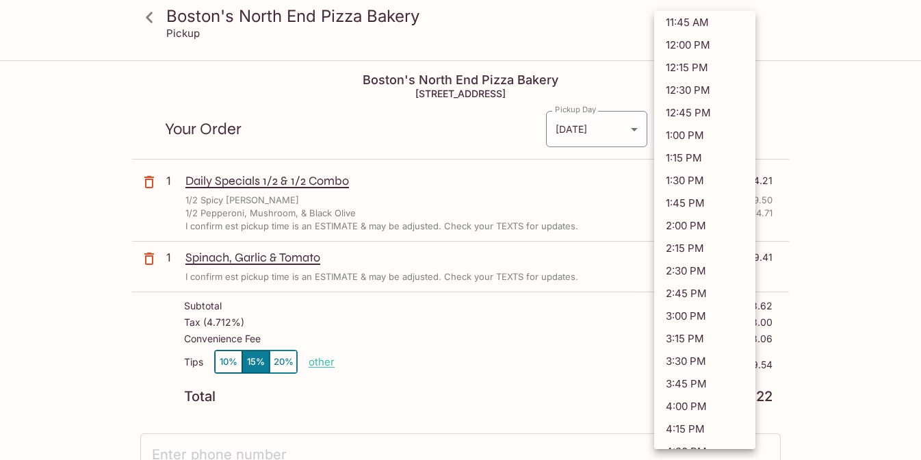
scroll to position [81, 0]
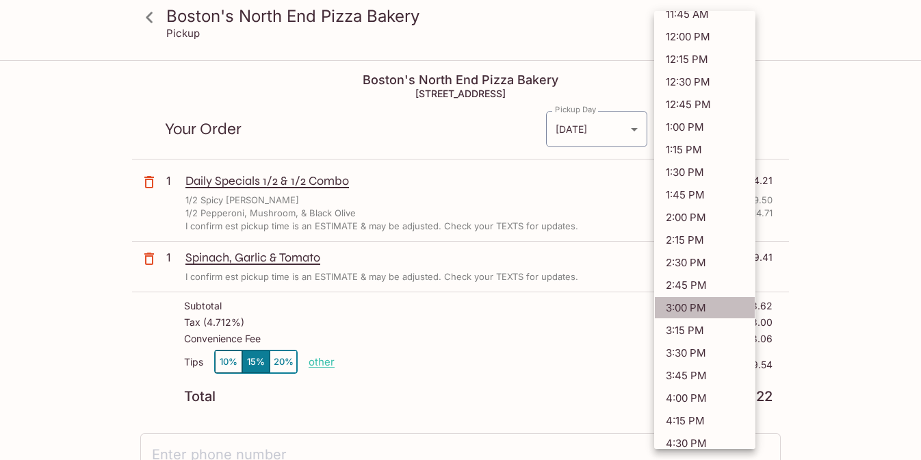
click at [721, 299] on li "3:00 PM" at bounding box center [704, 307] width 101 height 23
type input "[DATE]T01:00:50.000000Z"
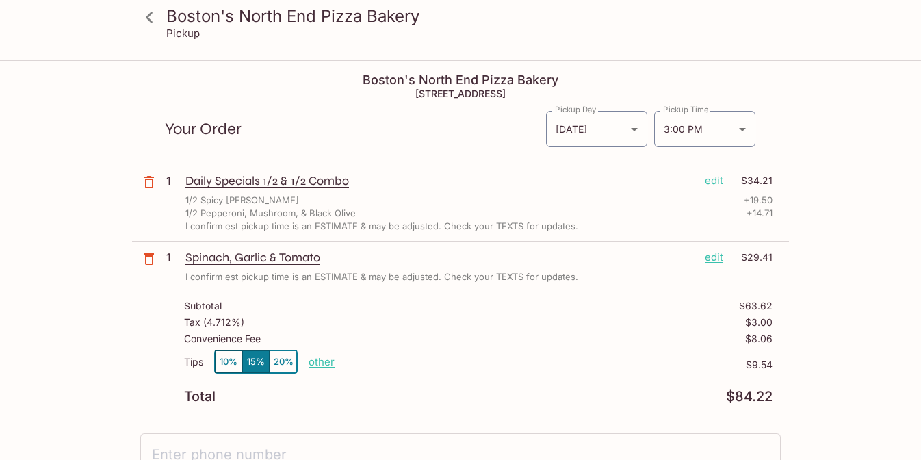
click at [318, 361] on p "other" at bounding box center [322, 361] width 26 height 13
drag, startPoint x: 401, startPoint y: 360, endPoint x: 502, endPoint y: 345, distance: 101.7
click at [502, 345] on div "Subtotal $63.62 Tax ( 4.712% ) $3.00 Convenience Fee $8.06 Tips 10% 15% 20% Don…" at bounding box center [460, 351] width 657 height 119
click at [422, 359] on input "9.54" at bounding box center [401, 362] width 44 height 15
type input "0.00"
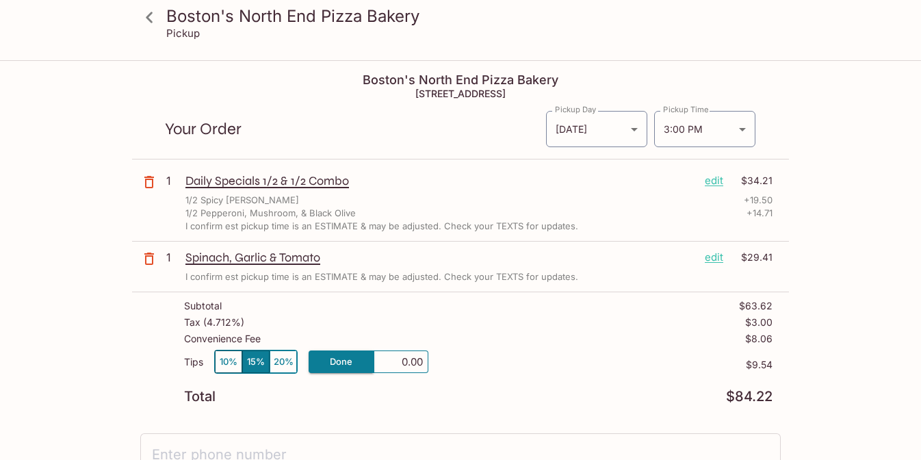
click at [470, 390] on div "Total $84.22" at bounding box center [478, 396] width 589 height 13
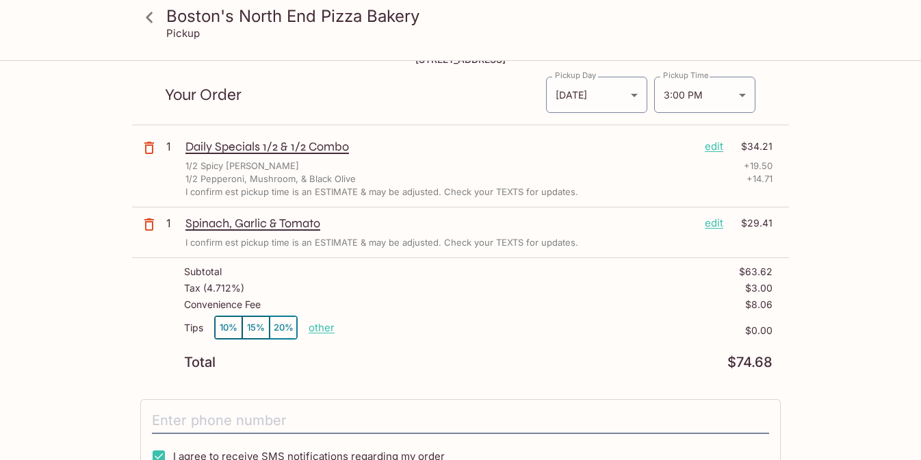
scroll to position [0, 0]
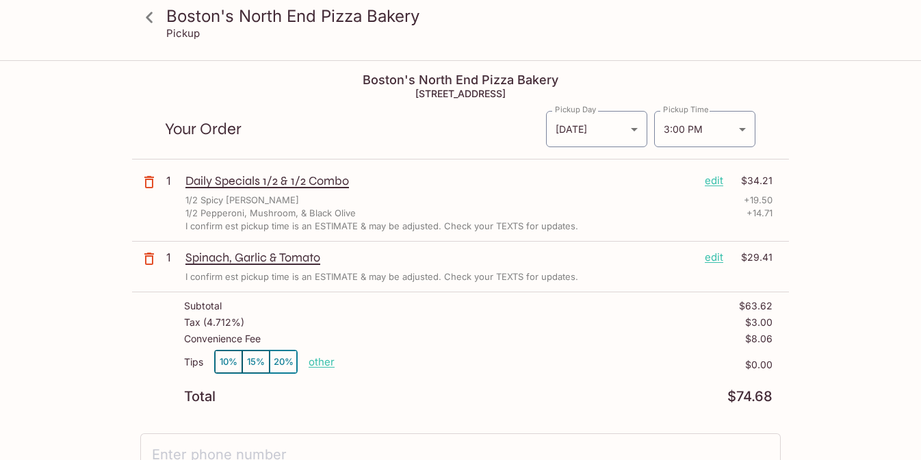
click at [148, 184] on icon "button" at bounding box center [149, 182] width 16 height 16
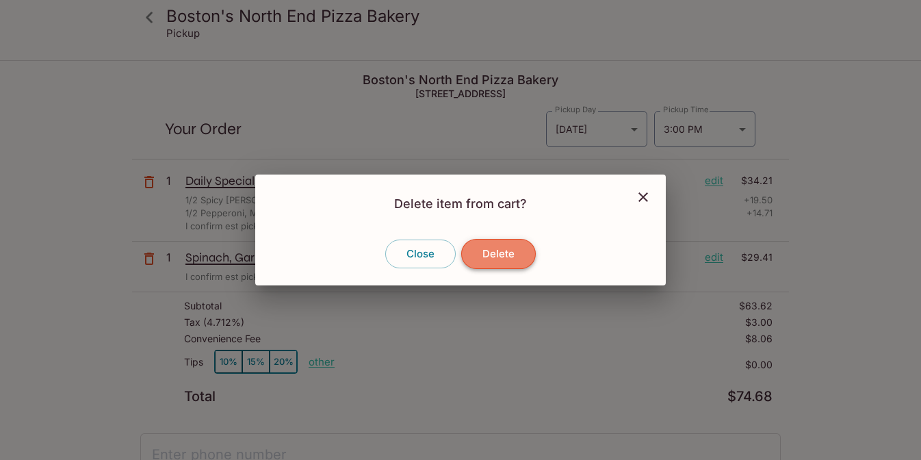
click at [496, 261] on button "Delete" at bounding box center [498, 254] width 75 height 30
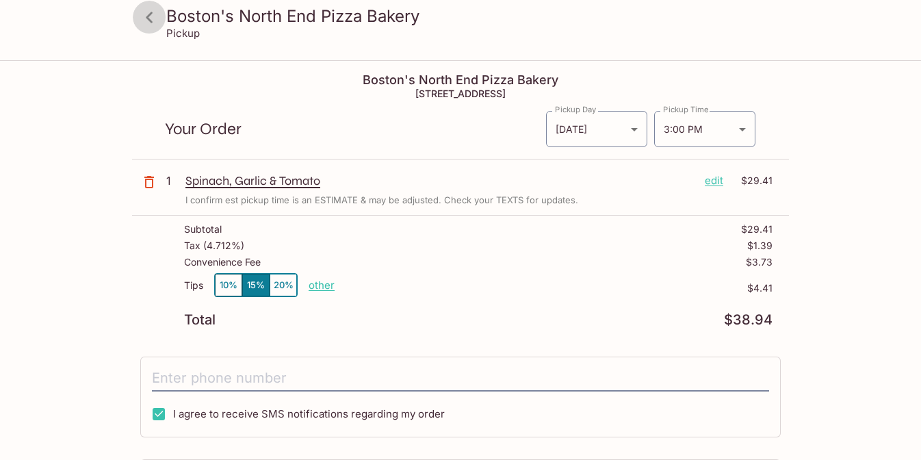
click at [154, 17] on icon at bounding box center [150, 17] width 24 height 24
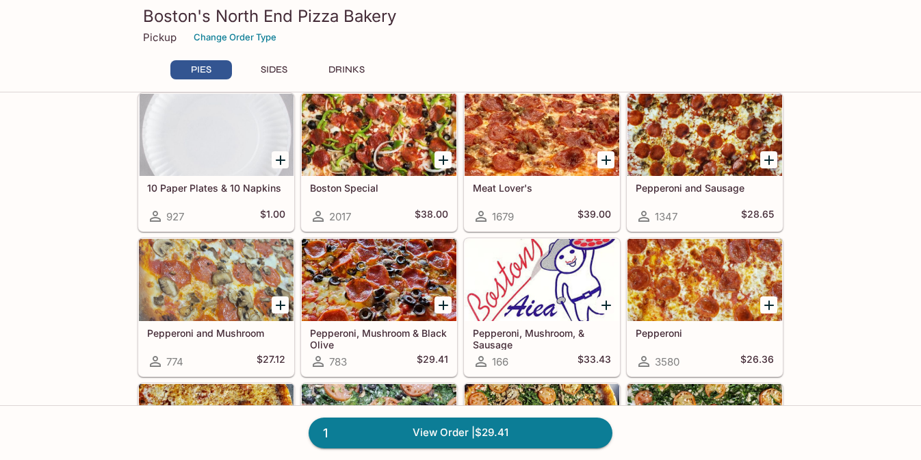
scroll to position [62, 0]
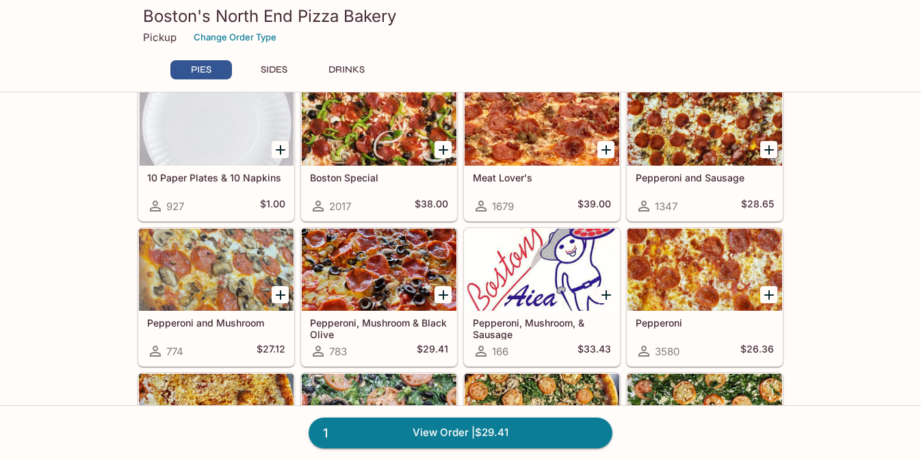
click at [281, 292] on icon "Add Pepperoni and Mushroom" at bounding box center [281, 295] width 10 height 10
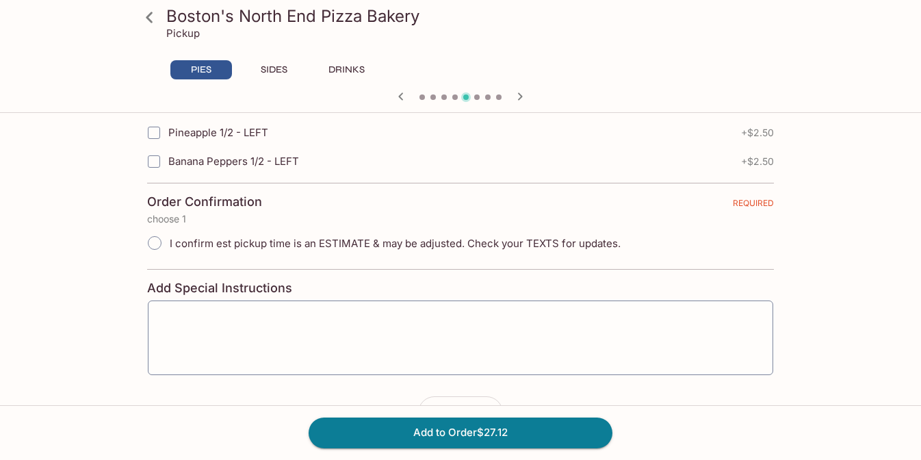
scroll to position [3174, 0]
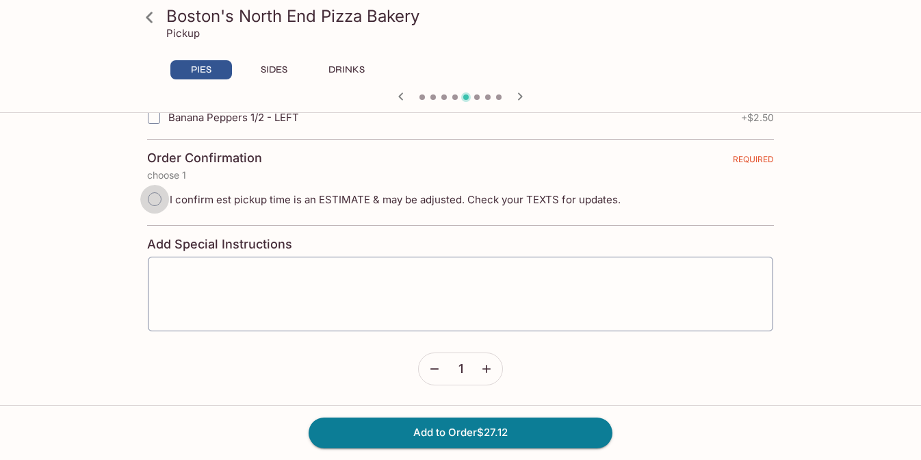
click at [157, 201] on input "I confirm est pickup time is an ESTIMATE & may be adjusted. Check your TEXTS fo…" at bounding box center [154, 199] width 29 height 29
click at [427, 436] on button "Add to Order $27.12" at bounding box center [461, 433] width 304 height 30
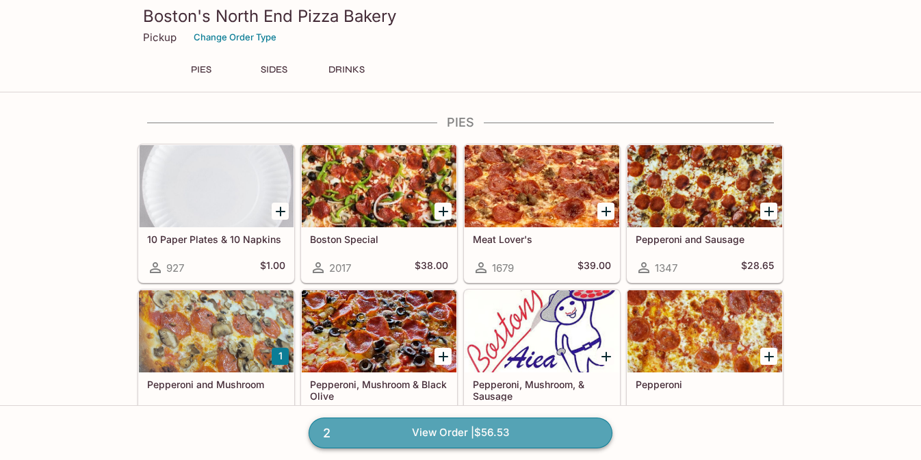
click at [457, 435] on link "2 View Order | $56.53" at bounding box center [461, 433] width 304 height 30
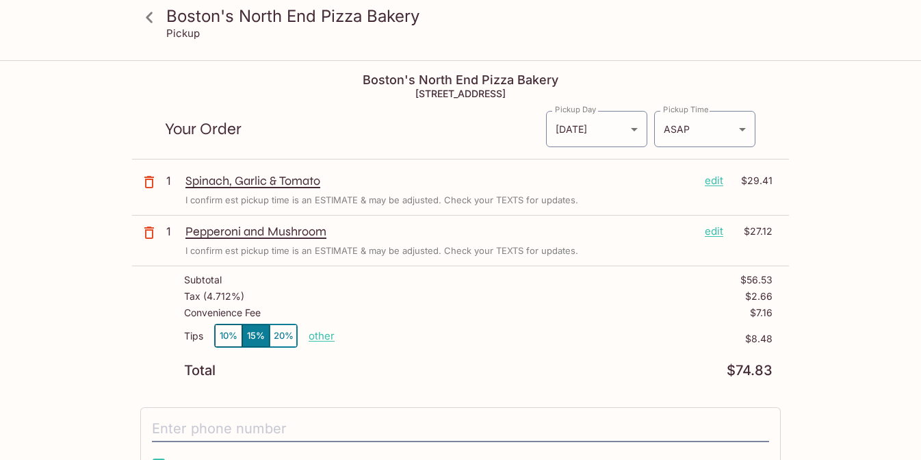
click at [329, 339] on p "other" at bounding box center [322, 335] width 26 height 13
drag, startPoint x: 402, startPoint y: 333, endPoint x: 489, endPoint y: 326, distance: 87.2
click at [489, 326] on div "Tips 10% 15% 20% Done 8.48 $8.48" at bounding box center [478, 344] width 589 height 40
type input "0.00"
click at [539, 384] on div "Subtotal $56.53 Tax ( 4.712% ) $2.66 Convenience Fee $7.16 Tips 10% 15% 20% oth…" at bounding box center [460, 325] width 657 height 119
